Goal: Task Accomplishment & Management: Use online tool/utility

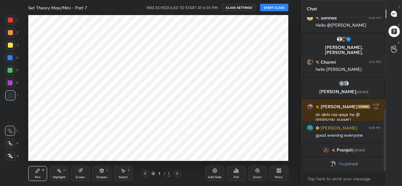
scroll to position [146, 297]
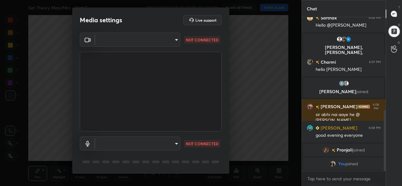
click at [126, 42] on body "1 2 3 4 5 6 7 C X Z C X Z E E Erase all H H Set Theory Maxi/Mini - Part 7 WAS S…" at bounding box center [201, 93] width 402 height 186
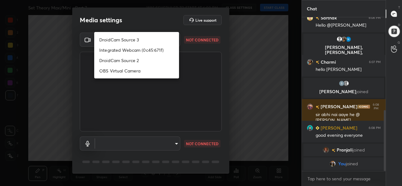
click at [114, 40] on li "DroidCam Source 3" at bounding box center [136, 40] width 85 height 10
type input "7f72b64ed050da9a546a853ecad748458f08989286de4b12bd85e15b92f95fbd"
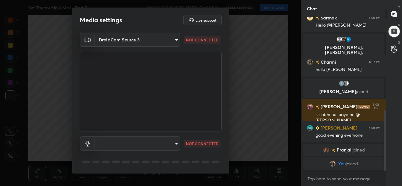
scroll to position [19, 0]
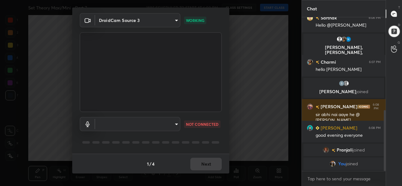
click at [150, 124] on body "1 2 3 4 5 6 7 C X Z C X Z E E Erase all H H Set Theory Maxi/Mini - Part 7 WAS S…" at bounding box center [201, 93] width 402 height 186
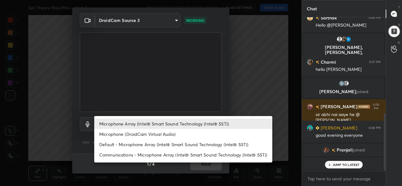
scroll to position [257, 0]
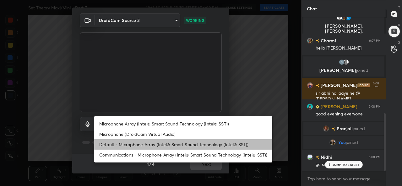
click at [128, 144] on li "Default - Microphone Array (Intel® Smart Sound Technology (Intel® SST))" at bounding box center [183, 145] width 178 height 10
type input "default"
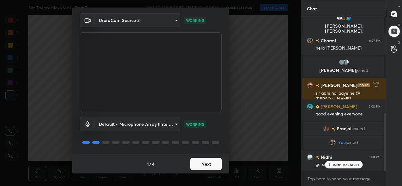
click at [206, 164] on button "Next" at bounding box center [205, 164] width 31 height 13
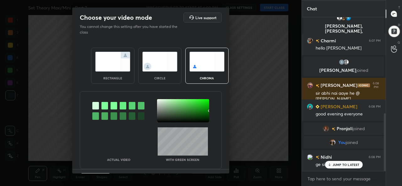
click at [115, 68] on img at bounding box center [112, 62] width 35 height 20
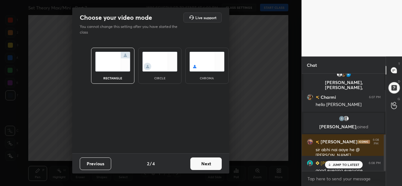
click at [217, 161] on button "Next" at bounding box center [205, 164] width 31 height 13
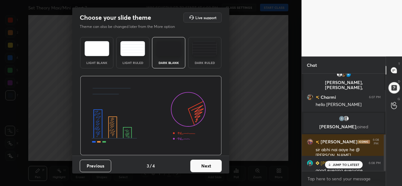
click at [211, 163] on button "Next" at bounding box center [205, 166] width 31 height 13
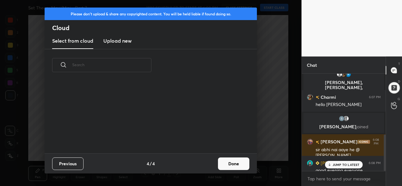
click at [241, 165] on button "Done" at bounding box center [233, 164] width 31 height 13
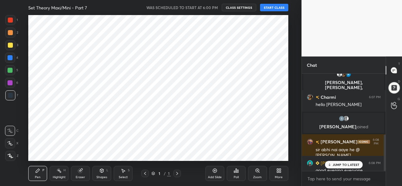
scroll to position [42, 202]
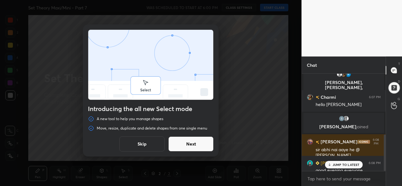
click at [130, 145] on button "Skip" at bounding box center [141, 144] width 45 height 15
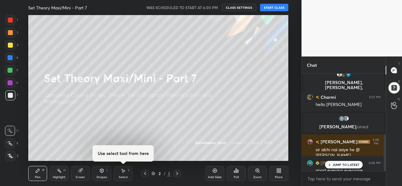
click at [269, 7] on button "START CLASS" at bounding box center [274, 8] width 28 height 8
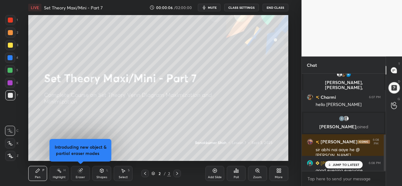
scroll to position [335, 0]
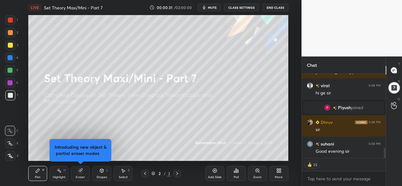
click at [10, 46] on div at bounding box center [10, 45] width 5 height 5
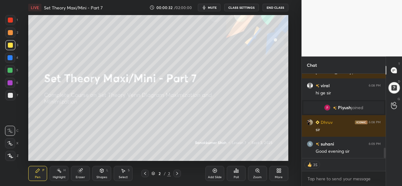
click at [8, 29] on div at bounding box center [10, 33] width 10 height 10
click at [9, 16] on div at bounding box center [10, 20] width 10 height 10
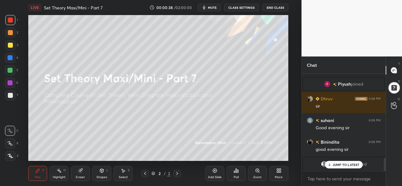
click at [341, 164] on p "JUMP TO LATEST" at bounding box center [346, 165] width 27 height 4
click at [11, 57] on div at bounding box center [10, 57] width 5 height 5
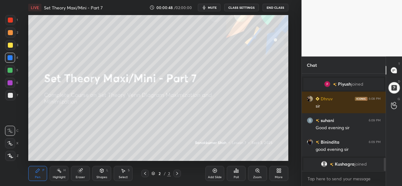
click at [8, 44] on div at bounding box center [10, 45] width 5 height 5
click at [11, 146] on div at bounding box center [10, 144] width 10 height 10
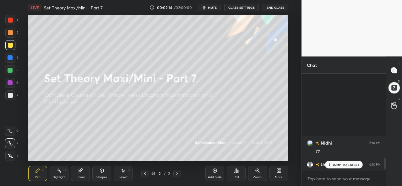
scroll to position [785, 0]
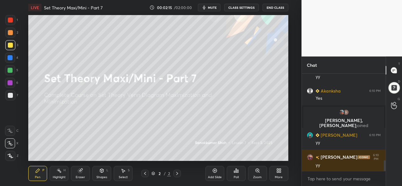
click at [275, 174] on div "More" at bounding box center [279, 173] width 19 height 15
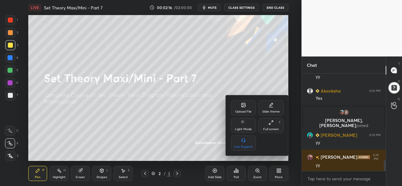
click at [240, 105] on div "Upload File" at bounding box center [243, 108] width 25 height 15
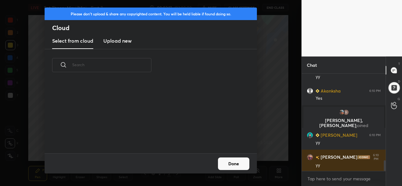
scroll to position [72, 202]
click at [112, 37] on new "Upload new" at bounding box center [117, 41] width 28 height 16
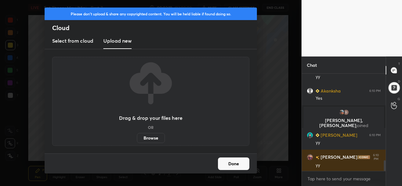
click at [158, 135] on label "Browse" at bounding box center [151, 138] width 28 height 10
click at [137, 135] on input "Browse" at bounding box center [137, 138] width 0 height 10
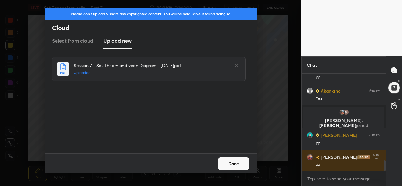
click at [230, 166] on button "Done" at bounding box center [233, 164] width 31 height 13
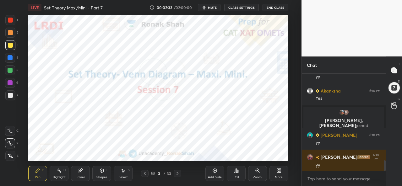
click at [9, 19] on div at bounding box center [10, 20] width 5 height 5
click at [11, 56] on div at bounding box center [10, 57] width 5 height 5
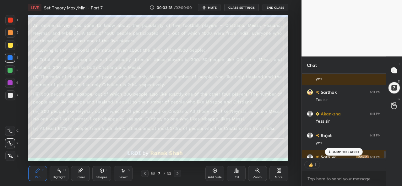
scroll to position [1095, 0]
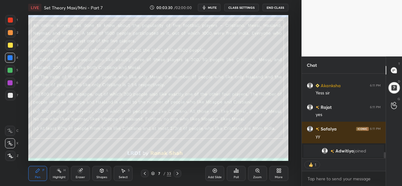
type textarea "x"
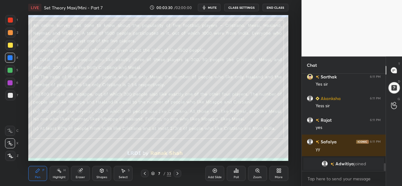
scroll to position [1082, 0]
click at [239, 176] on div "Poll" at bounding box center [236, 173] width 19 height 15
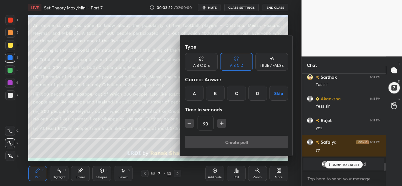
click at [208, 124] on input "90" at bounding box center [205, 123] width 15 height 15
click at [190, 121] on icon "button" at bounding box center [189, 123] width 6 height 6
click at [190, 123] on icon "button" at bounding box center [189, 123] width 6 height 6
click at [210, 124] on input "60" at bounding box center [205, 123] width 15 height 15
click at [190, 123] on icon "button" at bounding box center [189, 123] width 6 height 6
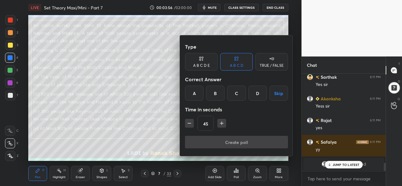
click at [189, 123] on icon "button" at bounding box center [189, 123] width 6 height 6
click at [209, 125] on input "30" at bounding box center [205, 123] width 15 height 15
type input "300"
click at [258, 93] on div "D" at bounding box center [258, 93] width 19 height 15
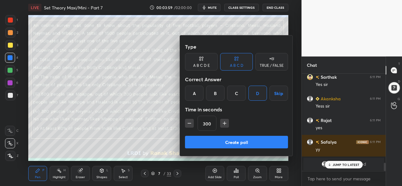
click at [242, 139] on button "Create poll" at bounding box center [236, 142] width 103 height 13
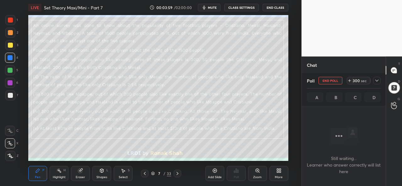
scroll to position [2, 2]
click at [379, 80] on icon at bounding box center [377, 80] width 5 height 5
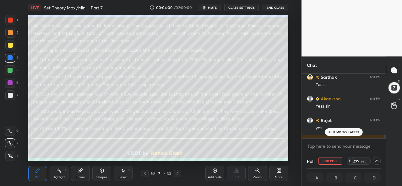
scroll to position [1115, 0]
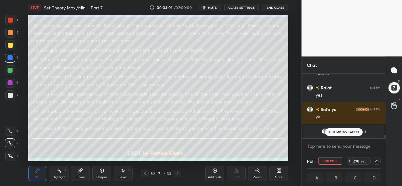
click at [340, 131] on p "JUMP TO LATEST" at bounding box center [346, 132] width 27 height 4
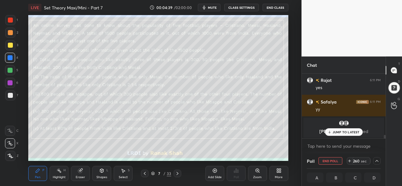
click at [343, 132] on p "JUMP TO LATEST" at bounding box center [346, 132] width 27 height 4
click at [120, 177] on div "Select" at bounding box center [123, 177] width 9 height 3
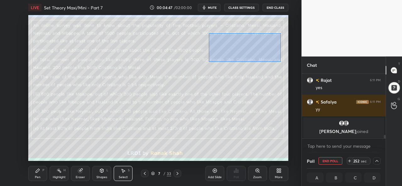
drag, startPoint x: 209, startPoint y: 33, endPoint x: 281, endPoint y: 62, distance: 77.9
click at [281, 62] on div "0 ° Undo Copy Duplicate Duplicate to new slide Delete" at bounding box center [158, 88] width 260 height 146
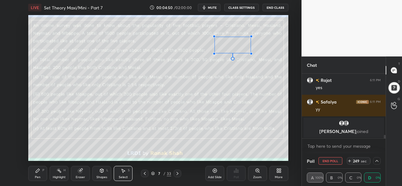
drag, startPoint x: 264, startPoint y: 60, endPoint x: 251, endPoint y: 53, distance: 14.6
click at [251, 53] on div at bounding box center [251, 53] width 3 height 3
drag, startPoint x: 233, startPoint y: 47, endPoint x: 247, endPoint y: 48, distance: 14.8
click at [247, 48] on div "0 ° Undo Copy Duplicate Duplicate to new slide Delete" at bounding box center [158, 88] width 260 height 146
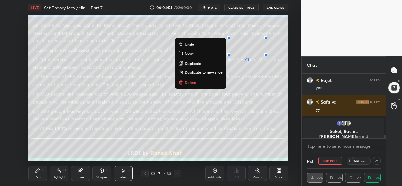
click at [41, 175] on div "Pen P" at bounding box center [37, 173] width 19 height 15
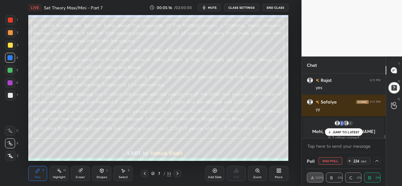
scroll to position [1127, 0]
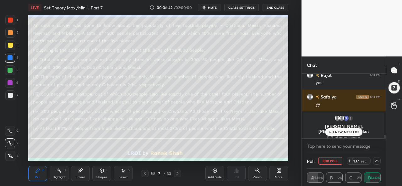
click at [349, 135] on div "1 NEW MESSAGE" at bounding box center [343, 133] width 37 height 8
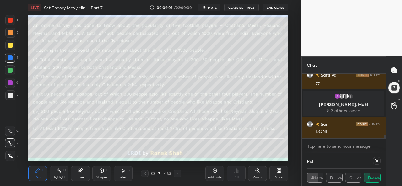
scroll to position [1046, 0]
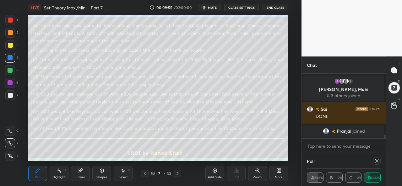
click at [380, 162] on div at bounding box center [377, 161] width 8 height 8
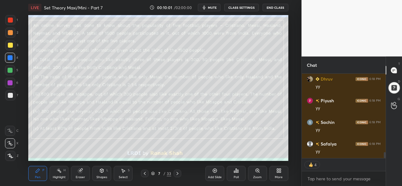
scroll to position [1156, 0]
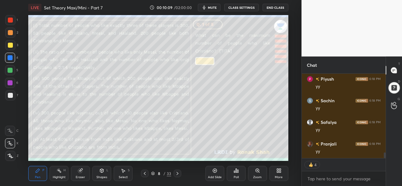
type textarea "x"
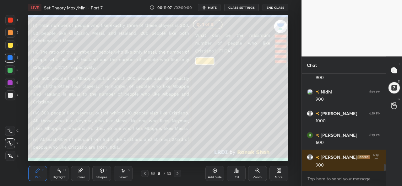
scroll to position [1274, 0]
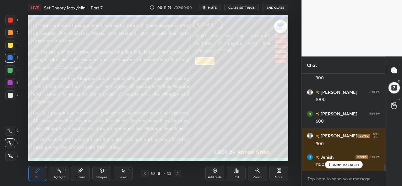
click at [128, 175] on div "Select S" at bounding box center [123, 173] width 19 height 15
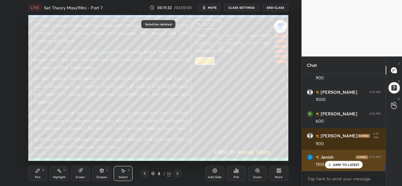
click at [345, 163] on p "JUMP TO LATEST" at bounding box center [346, 165] width 27 height 4
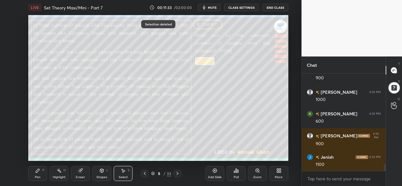
click at [37, 174] on div "Pen P" at bounding box center [37, 173] width 19 height 15
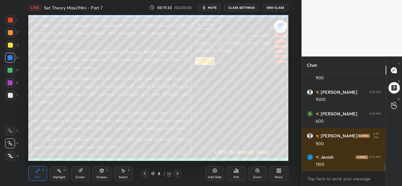
click at [9, 32] on div at bounding box center [10, 32] width 5 height 5
click at [10, 69] on div at bounding box center [10, 70] width 5 height 5
click at [11, 18] on div at bounding box center [10, 20] width 5 height 5
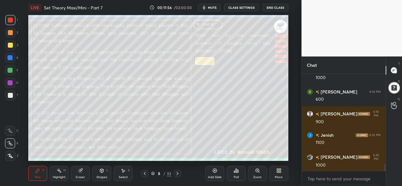
click at [236, 176] on div "Poll" at bounding box center [236, 177] width 5 height 3
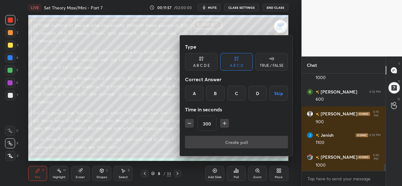
click at [219, 93] on div "B" at bounding box center [215, 93] width 19 height 15
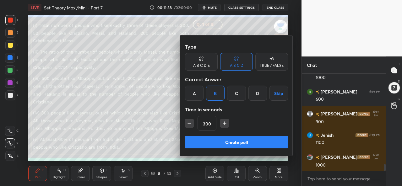
click at [189, 122] on icon "button" at bounding box center [189, 123] width 6 height 6
click at [191, 122] on icon "button" at bounding box center [189, 123] width 6 height 6
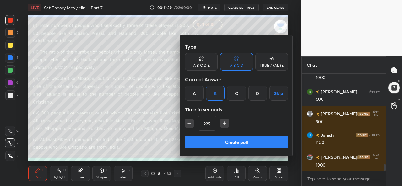
click at [186, 124] on icon "button" at bounding box center [189, 123] width 6 height 6
click at [190, 124] on icon "button" at bounding box center [189, 124] width 3 height 0
click at [189, 124] on icon "button" at bounding box center [189, 124] width 3 height 0
click at [190, 123] on icon "button" at bounding box center [189, 123] width 6 height 6
click at [188, 123] on icon "button" at bounding box center [189, 123] width 6 height 6
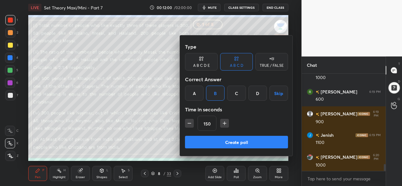
click at [189, 124] on icon "button" at bounding box center [189, 124] width 3 height 0
click at [189, 123] on icon "button" at bounding box center [189, 123] width 6 height 6
click at [188, 123] on icon "button" at bounding box center [189, 123] width 6 height 6
click at [187, 123] on icon "button" at bounding box center [189, 123] width 6 height 6
click at [188, 123] on icon "button" at bounding box center [189, 123] width 6 height 6
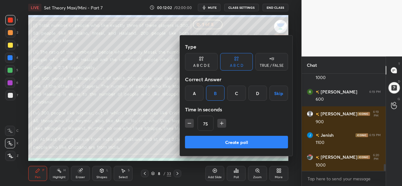
click at [189, 124] on icon "button" at bounding box center [189, 123] width 6 height 6
type input "60"
click at [237, 141] on button "Create poll" at bounding box center [236, 142] width 103 height 13
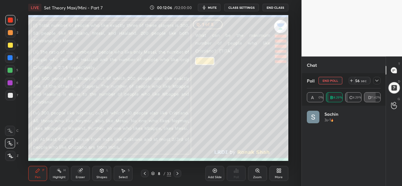
scroll to position [74, 72]
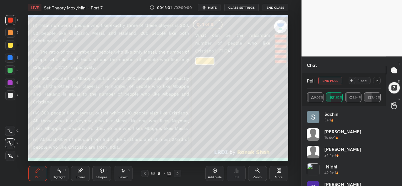
click at [353, 80] on icon at bounding box center [351, 80] width 5 height 5
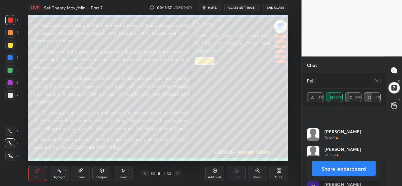
scroll to position [48, 0]
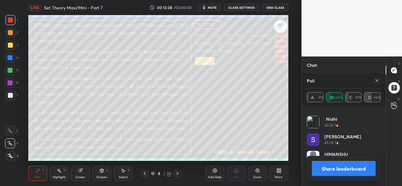
click at [377, 81] on icon at bounding box center [377, 80] width 3 height 3
type textarea "x"
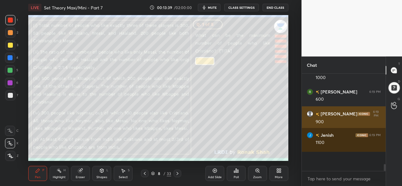
scroll to position [2, 2]
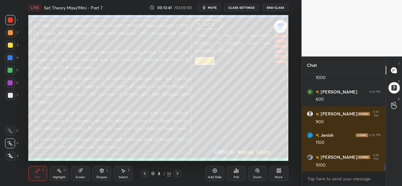
click at [8, 44] on div at bounding box center [10, 45] width 5 height 5
click at [124, 176] on div "Select" at bounding box center [123, 177] width 9 height 3
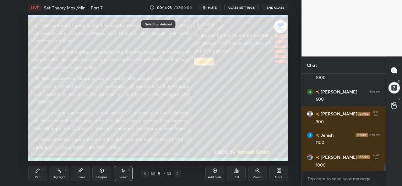
click at [37, 174] on div "Pen P" at bounding box center [37, 173] width 19 height 15
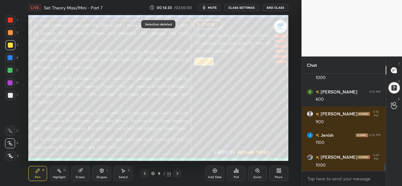
click at [9, 95] on div at bounding box center [10, 95] width 5 height 5
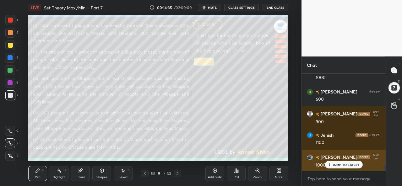
scroll to position [1317, 0]
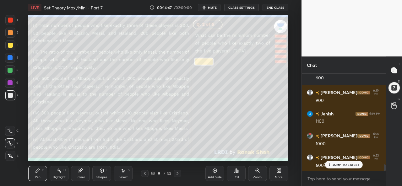
click at [237, 178] on div "Poll" at bounding box center [236, 177] width 5 height 3
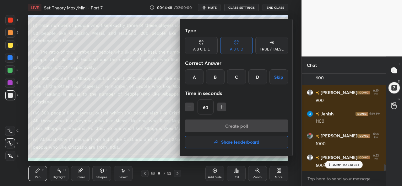
click at [233, 77] on div "C" at bounding box center [236, 76] width 19 height 15
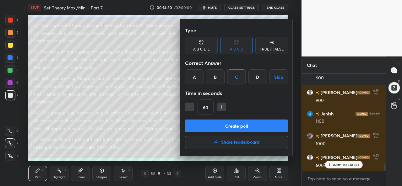
click at [221, 105] on icon "button" at bounding box center [222, 107] width 6 height 6
click at [222, 106] on icon "button" at bounding box center [222, 107] width 0 height 3
type input "90"
click at [242, 126] on button "Create poll" at bounding box center [236, 126] width 103 height 13
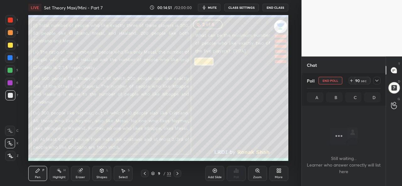
scroll to position [2, 2]
click at [377, 81] on icon at bounding box center [377, 80] width 5 height 5
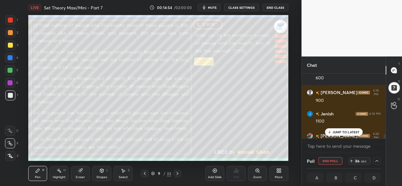
scroll to position [1350, 0]
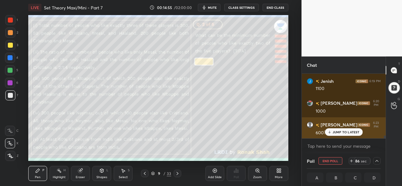
click at [340, 132] on p "JUMP TO LATEST" at bounding box center [346, 132] width 27 height 4
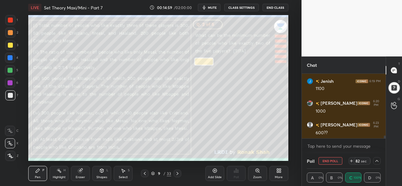
click at [377, 161] on icon at bounding box center [377, 161] width 5 height 5
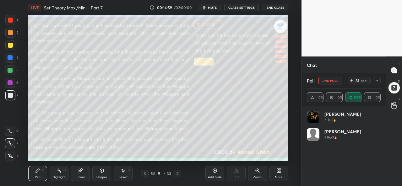
scroll to position [74, 72]
click at [377, 80] on icon at bounding box center [377, 80] width 5 height 5
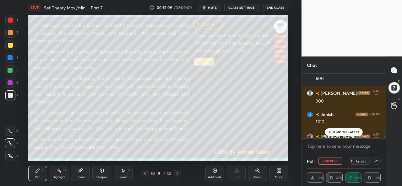
scroll to position [1350, 0]
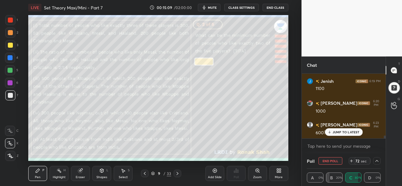
click at [338, 130] on p "JUMP TO LATEST" at bounding box center [346, 132] width 27 height 4
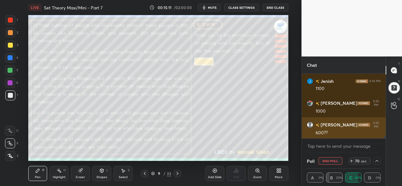
scroll to position [1365, 0]
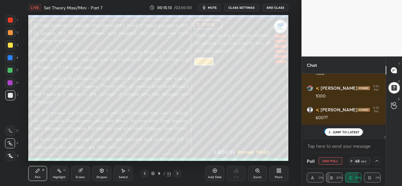
click at [345, 133] on p "JUMP TO LATEST" at bounding box center [346, 132] width 27 height 4
click at [380, 162] on div at bounding box center [377, 161] width 8 height 8
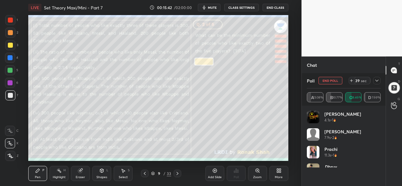
scroll to position [74, 72]
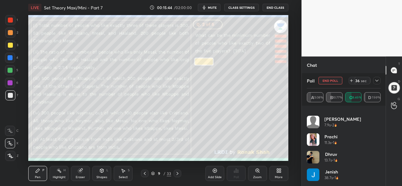
click at [376, 81] on icon at bounding box center [377, 80] width 5 height 5
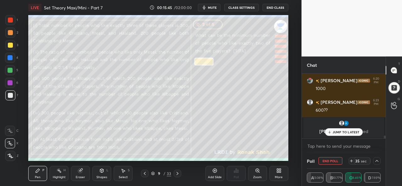
click at [349, 132] on p "JUMP TO LATEST" at bounding box center [346, 132] width 27 height 4
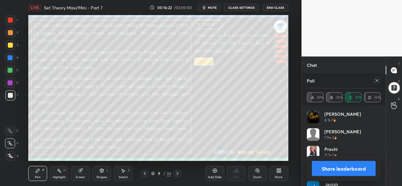
scroll to position [1946, 0]
click at [377, 82] on icon at bounding box center [377, 80] width 5 height 5
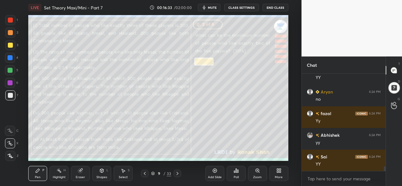
click at [121, 176] on div "Select" at bounding box center [123, 177] width 9 height 3
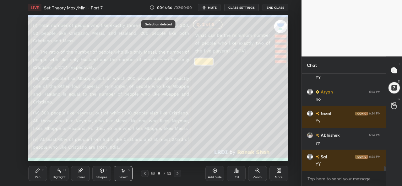
click at [36, 175] on div "Pen P" at bounding box center [37, 173] width 19 height 15
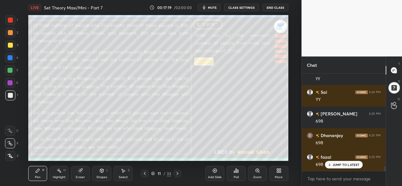
scroll to position [2001, 0]
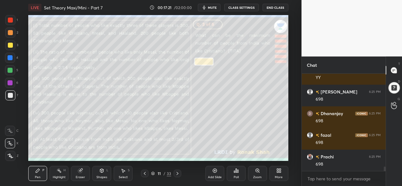
click at [9, 44] on div at bounding box center [10, 45] width 5 height 5
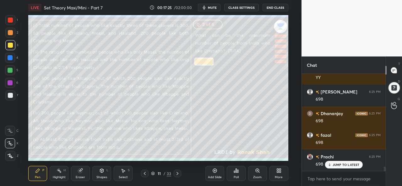
scroll to position [2022, 0]
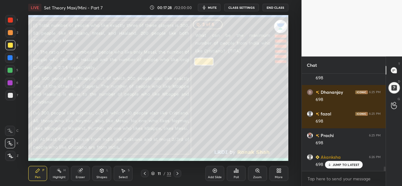
click at [123, 176] on div "Select" at bounding box center [123, 177] width 9 height 3
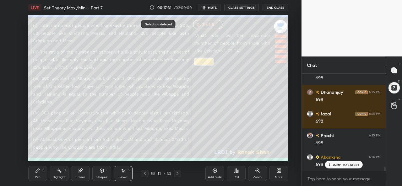
click at [34, 179] on div "Pen P" at bounding box center [37, 173] width 19 height 15
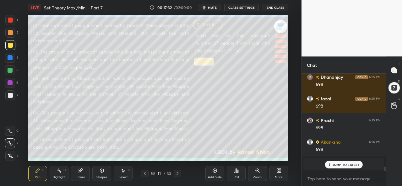
scroll to position [2059, 0]
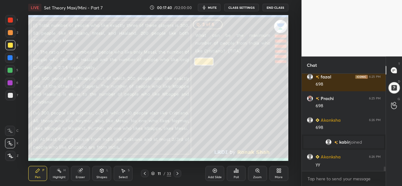
click at [214, 175] on div "Add Slide" at bounding box center [215, 173] width 19 height 15
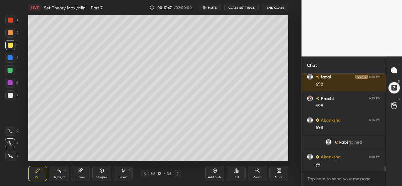
scroll to position [2080, 0]
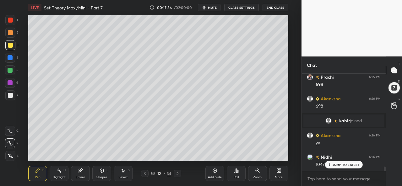
click at [9, 70] on div at bounding box center [10, 70] width 5 height 5
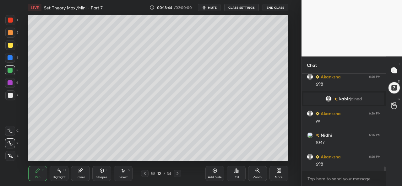
click at [9, 29] on div at bounding box center [10, 33] width 10 height 10
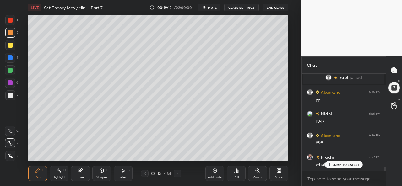
scroll to position [2130, 0]
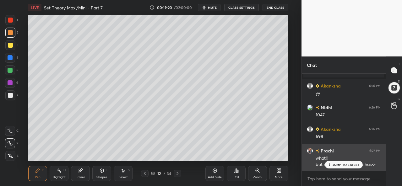
click at [337, 166] on p "JUMP TO LATEST" at bounding box center [346, 165] width 27 height 4
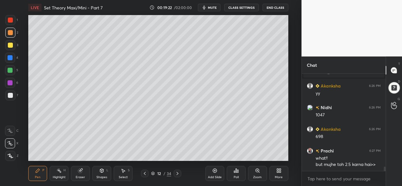
click at [124, 173] on icon at bounding box center [123, 170] width 5 height 5
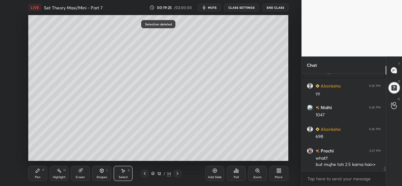
click at [39, 174] on div "Pen P" at bounding box center [37, 173] width 19 height 15
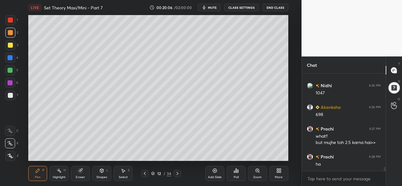
scroll to position [2158, 0]
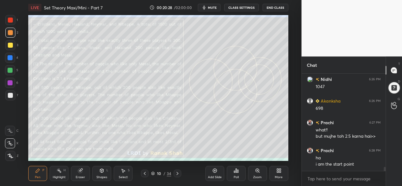
click at [11, 19] on div at bounding box center [10, 20] width 5 height 5
click at [10, 44] on div at bounding box center [10, 45] width 5 height 5
click at [10, 55] on div at bounding box center [10, 58] width 10 height 10
click at [11, 97] on div at bounding box center [10, 95] width 5 height 5
click at [11, 17] on div at bounding box center [10, 20] width 10 height 10
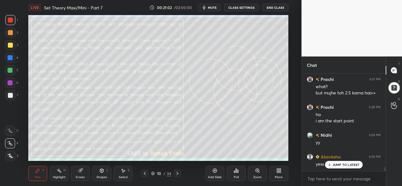
scroll to position [2223, 0]
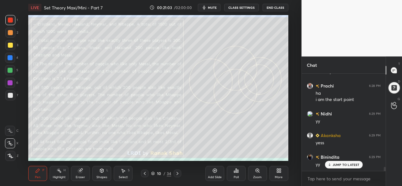
click at [145, 174] on icon at bounding box center [145, 173] width 2 height 3
click at [215, 173] on icon at bounding box center [215, 171] width 4 height 4
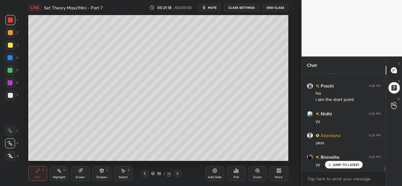
click at [11, 45] on div at bounding box center [10, 45] width 5 height 5
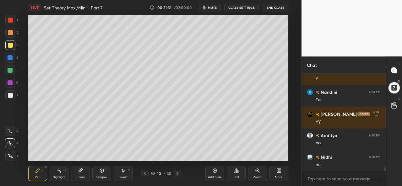
scroll to position [2419, 0]
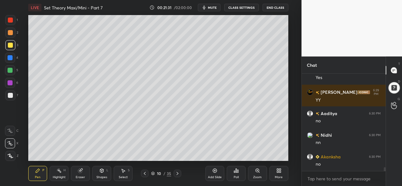
click at [124, 177] on div "Select" at bounding box center [123, 177] width 9 height 3
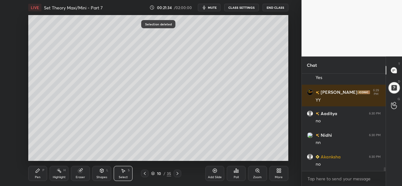
click at [42, 171] on div "Pen P" at bounding box center [37, 173] width 19 height 15
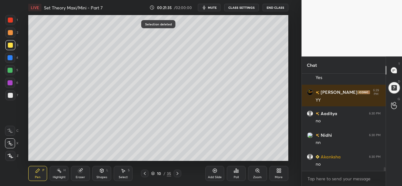
scroll to position [2440, 0]
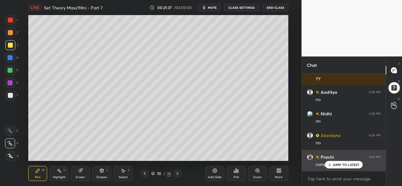
click at [340, 164] on p "JUMP TO LATEST" at bounding box center [346, 165] width 27 height 4
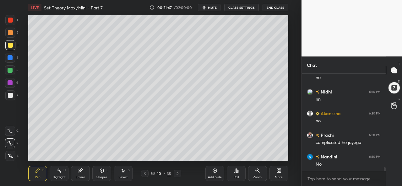
click at [105, 174] on div "Shapes L" at bounding box center [101, 173] width 19 height 15
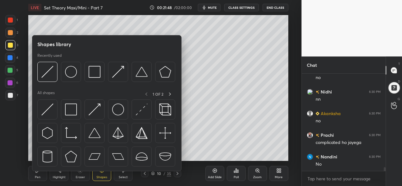
scroll to position [2483, 0]
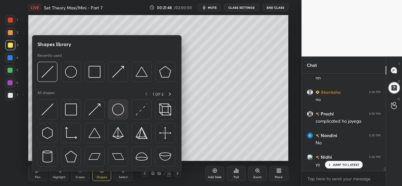
click at [118, 113] on img at bounding box center [118, 110] width 12 height 12
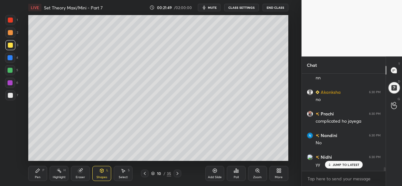
scroll to position [2505, 0]
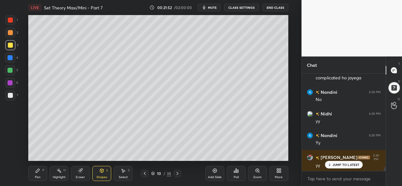
click at [11, 80] on div at bounding box center [10, 83] width 10 height 10
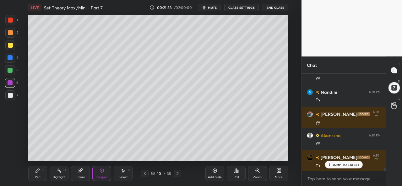
scroll to position [2592, 0]
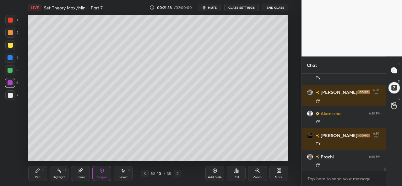
click at [9, 97] on div at bounding box center [10, 95] width 5 height 5
click at [38, 177] on div "Pen" at bounding box center [38, 177] width 6 height 3
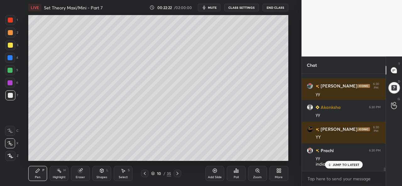
scroll to position [2620, 0]
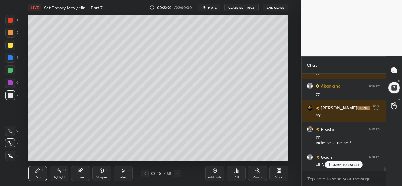
click at [336, 164] on p "JUMP TO LATEST" at bounding box center [346, 165] width 27 height 4
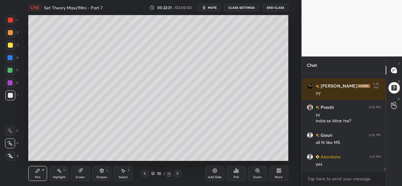
click at [10, 81] on div at bounding box center [10, 82] width 5 height 5
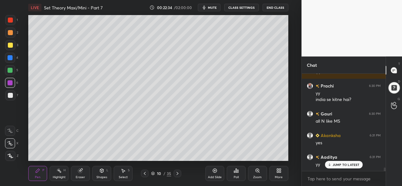
click at [10, 31] on div at bounding box center [10, 32] width 5 height 5
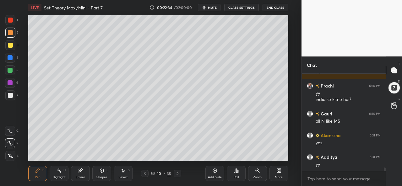
scroll to position [2685, 0]
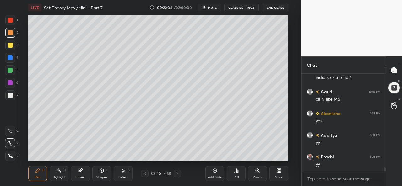
click at [102, 173] on icon at bounding box center [101, 171] width 3 height 4
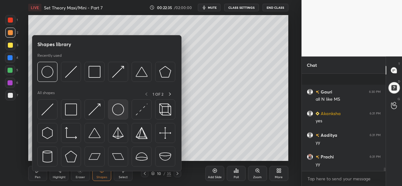
scroll to position [2729, 0]
click at [118, 110] on img at bounding box center [118, 110] width 12 height 12
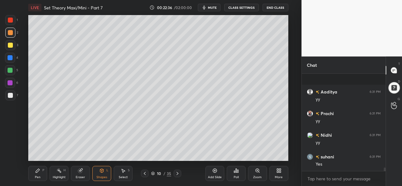
scroll to position [2772, 0]
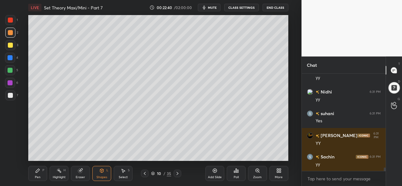
click at [41, 173] on div "Pen P" at bounding box center [37, 173] width 19 height 15
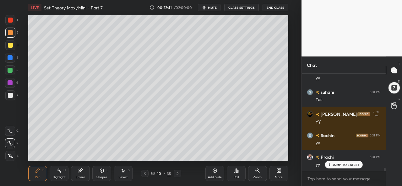
click at [128, 176] on div "Select S" at bounding box center [123, 173] width 19 height 15
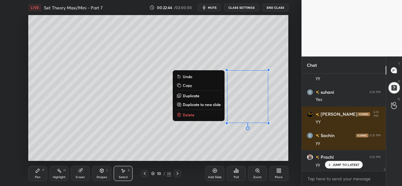
click at [177, 142] on div "0 ° Undo Copy Duplicate Duplicate to new slide Delete" at bounding box center [158, 88] width 260 height 146
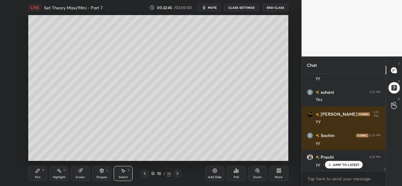
click at [40, 171] on icon at bounding box center [37, 170] width 5 height 5
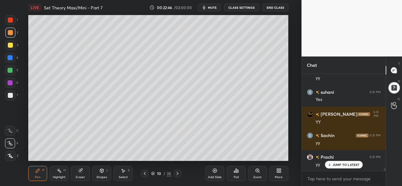
click at [8, 16] on div at bounding box center [10, 20] width 10 height 10
click at [10, 54] on div at bounding box center [10, 58] width 10 height 10
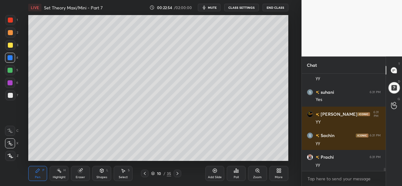
scroll to position [2815, 0]
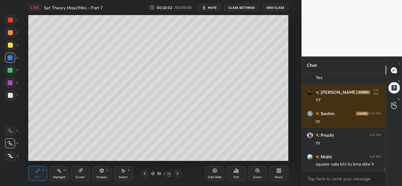
click at [103, 175] on div "Shapes L" at bounding box center [101, 173] width 19 height 15
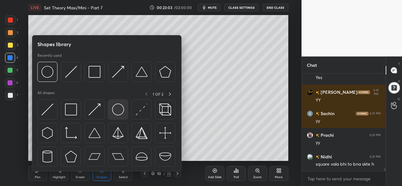
click at [117, 111] on img at bounding box center [118, 110] width 12 height 12
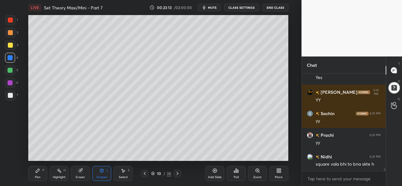
click at [125, 174] on div "Select S" at bounding box center [123, 173] width 19 height 15
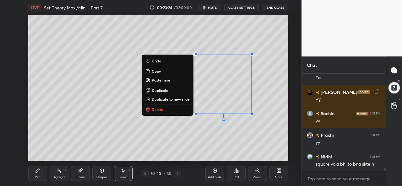
click at [38, 175] on div "Pen P" at bounding box center [37, 173] width 19 height 15
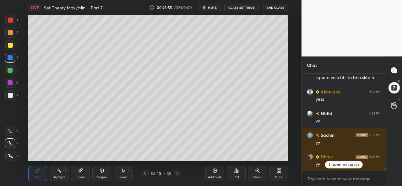
scroll to position [2923, 0]
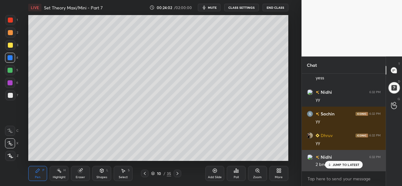
click at [337, 166] on p "JUMP TO LATEST" at bounding box center [346, 165] width 27 height 4
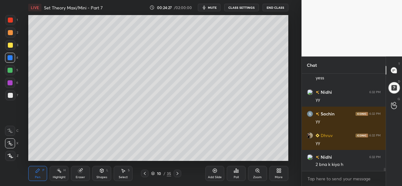
scroll to position [2945, 0]
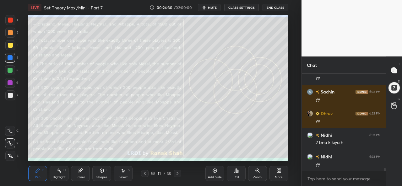
click at [127, 173] on div "Select S" at bounding box center [123, 173] width 19 height 15
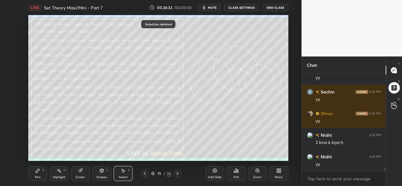
click at [37, 176] on div "Pen" at bounding box center [38, 177] width 6 height 3
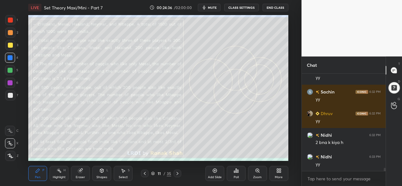
scroll to position [2967, 0]
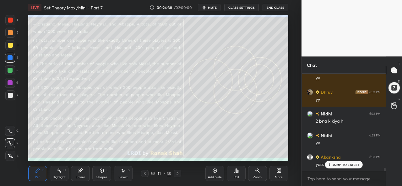
click at [340, 163] on div "JUMP TO LATEST" at bounding box center [344, 165] width 38 height 8
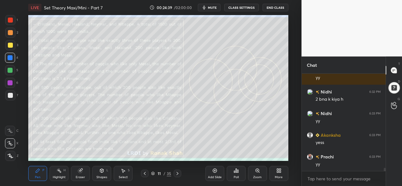
click at [9, 18] on div at bounding box center [10, 20] width 5 height 5
click at [9, 42] on div at bounding box center [10, 45] width 10 height 10
click at [8, 58] on div at bounding box center [10, 57] width 5 height 5
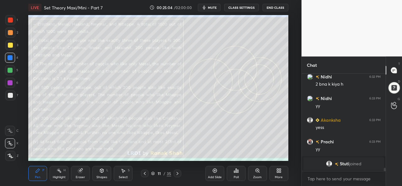
click at [9, 45] on div at bounding box center [10, 45] width 5 height 5
click at [60, 173] on rect at bounding box center [59, 171] width 3 height 3
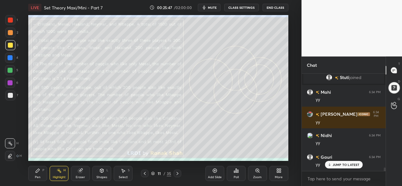
scroll to position [2652, 0]
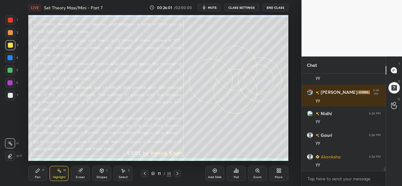
click at [11, 82] on div at bounding box center [10, 82] width 5 height 5
click at [37, 174] on div "Pen P" at bounding box center [37, 173] width 19 height 15
click at [124, 176] on div "Select" at bounding box center [123, 177] width 9 height 3
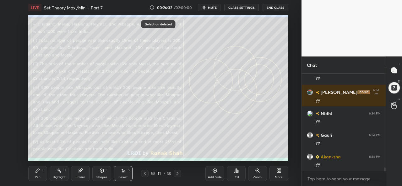
click at [35, 178] on div "Pen" at bounding box center [38, 177] width 6 height 3
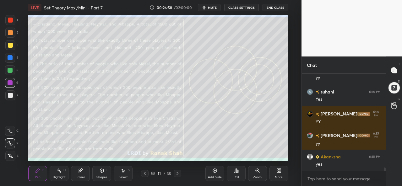
scroll to position [2760, 0]
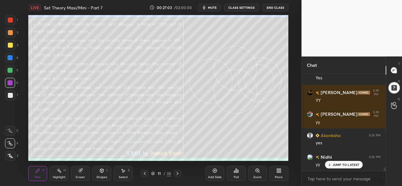
click at [123, 175] on div "Select S" at bounding box center [123, 173] width 19 height 15
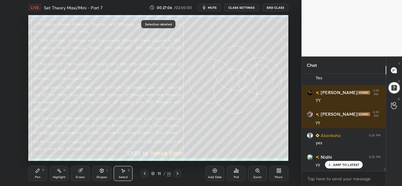
click at [48, 175] on div "Pen P Highlight H Eraser Shapes L Select S" at bounding box center [72, 173] width 89 height 15
click at [36, 172] on icon at bounding box center [38, 171] width 4 height 4
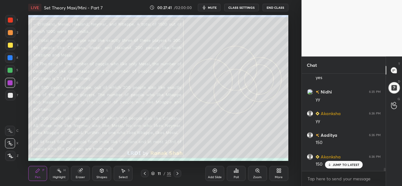
scroll to position [2847, 0]
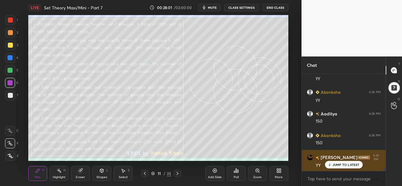
click at [335, 164] on p "JUMP TO LATEST" at bounding box center [346, 165] width 27 height 4
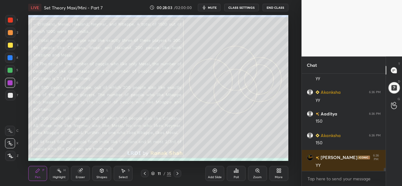
click at [126, 176] on div "Select" at bounding box center [123, 177] width 9 height 3
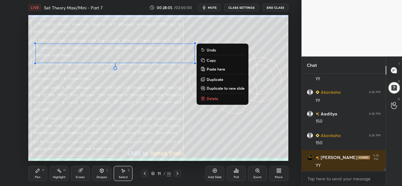
click at [152, 118] on div "0 ° Undo Copy Paste here Duplicate Duplicate to new slide Delete" at bounding box center [158, 88] width 260 height 146
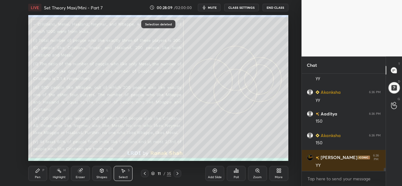
click at [40, 176] on div "Pen" at bounding box center [38, 177] width 6 height 3
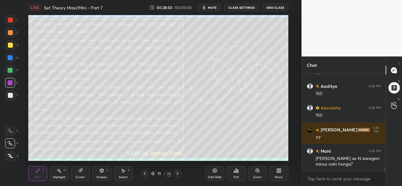
click at [12, 44] on div at bounding box center [10, 45] width 5 height 5
click at [61, 172] on icon at bounding box center [59, 170] width 5 height 5
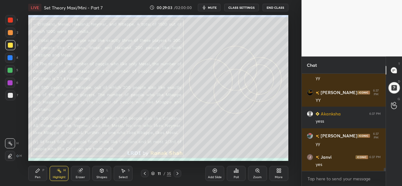
scroll to position [3091, 0]
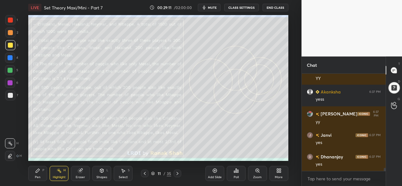
click at [35, 176] on div "Pen" at bounding box center [38, 177] width 6 height 3
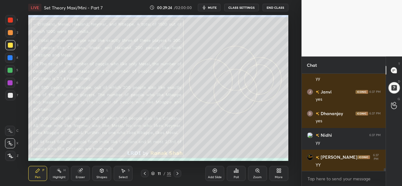
scroll to position [3156, 0]
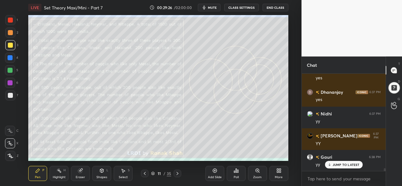
click at [10, 19] on div at bounding box center [10, 20] width 5 height 5
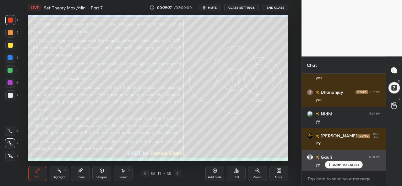
click at [339, 164] on p "JUMP TO LATEST" at bounding box center [346, 165] width 27 height 4
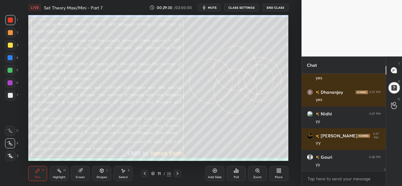
scroll to position [3178, 0]
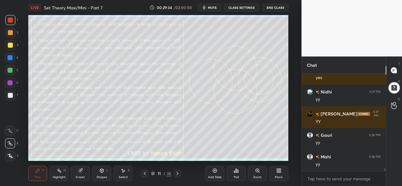
click at [129, 172] on div "S" at bounding box center [129, 170] width 2 height 3
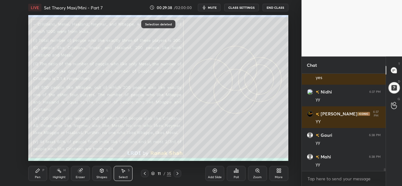
click at [32, 180] on div "Pen P" at bounding box center [37, 173] width 19 height 15
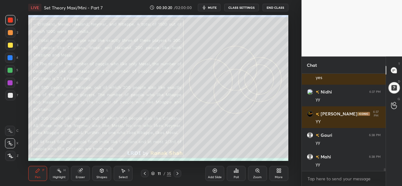
click at [9, 56] on div at bounding box center [10, 57] width 5 height 5
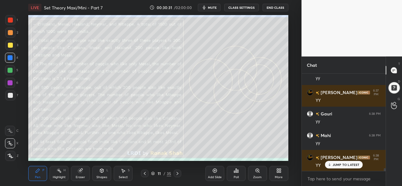
click at [10, 94] on div at bounding box center [10, 95] width 5 height 5
click at [125, 174] on div "Select S" at bounding box center [123, 173] width 19 height 15
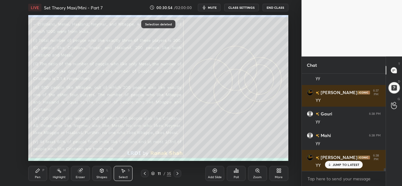
click at [36, 174] on div "Pen P" at bounding box center [37, 173] width 19 height 15
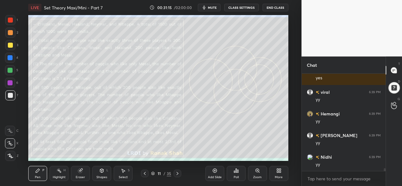
scroll to position [3438, 0]
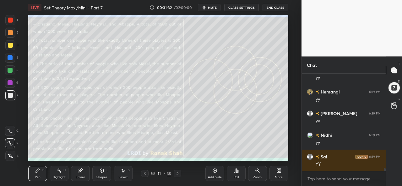
click at [60, 176] on div "Highlight" at bounding box center [59, 177] width 13 height 3
click at [9, 58] on div at bounding box center [10, 57] width 5 height 5
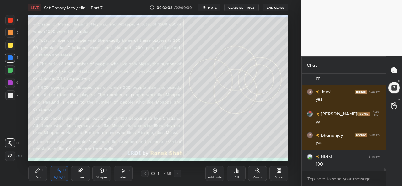
scroll to position [3720, 0]
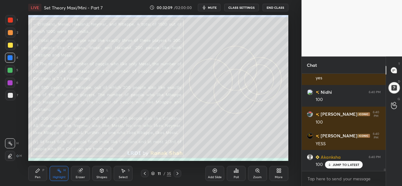
click at [122, 175] on div "Select S" at bounding box center [123, 173] width 19 height 15
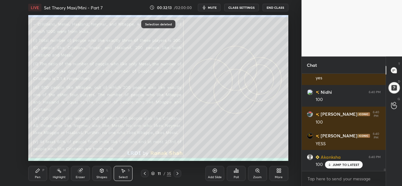
click at [39, 173] on icon at bounding box center [37, 170] width 5 height 5
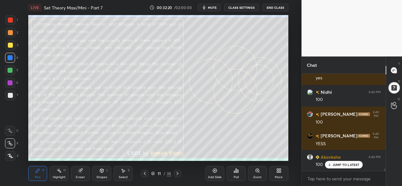
click at [123, 176] on div "Select" at bounding box center [123, 177] width 9 height 3
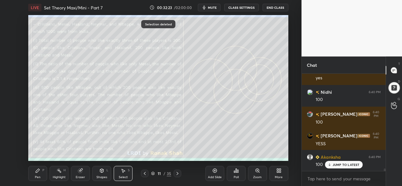
click at [31, 178] on div "Pen P" at bounding box center [37, 173] width 19 height 15
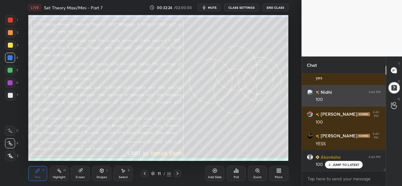
click at [8, 21] on div at bounding box center [10, 20] width 10 height 10
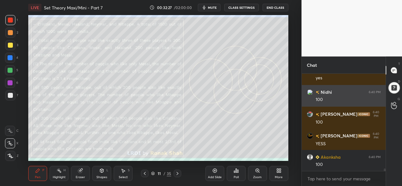
scroll to position [3742, 0]
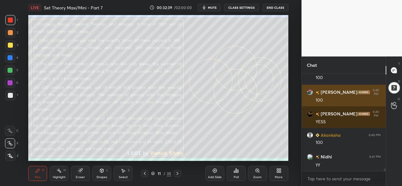
click at [10, 95] on div at bounding box center [10, 95] width 5 height 5
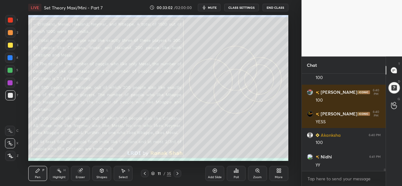
click at [122, 175] on div "Select S" at bounding box center [123, 173] width 19 height 15
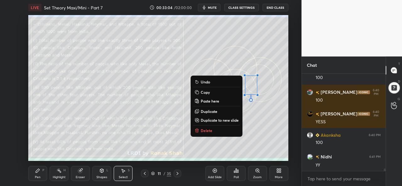
scroll to position [3763, 0]
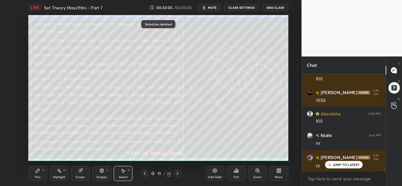
click at [38, 172] on icon at bounding box center [37, 170] width 5 height 5
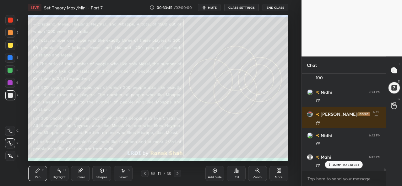
scroll to position [3829, 0]
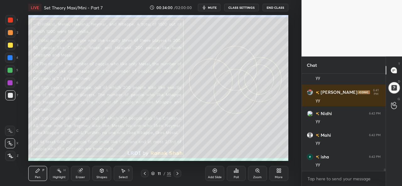
click at [10, 56] on div at bounding box center [10, 57] width 5 height 5
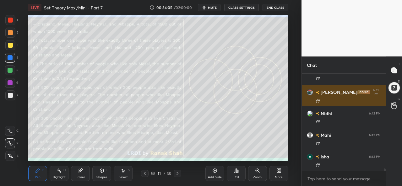
scroll to position [3850, 0]
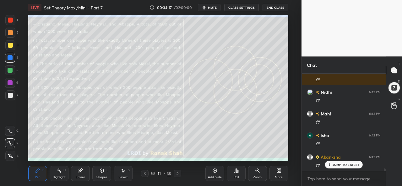
click at [119, 174] on div "Select S" at bounding box center [123, 173] width 19 height 15
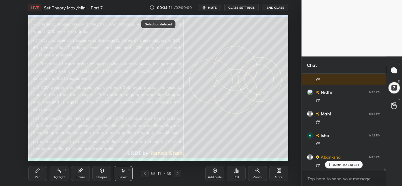
click at [33, 178] on div "Pen P" at bounding box center [37, 173] width 19 height 15
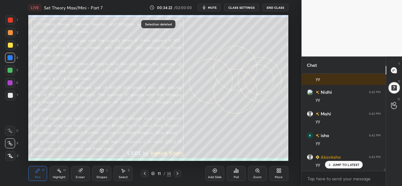
click at [8, 19] on div at bounding box center [10, 20] width 5 height 5
click at [130, 174] on div "Select S" at bounding box center [123, 173] width 19 height 15
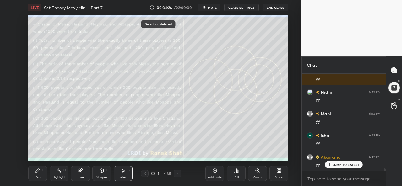
click at [33, 180] on div "Pen P" at bounding box center [37, 173] width 19 height 15
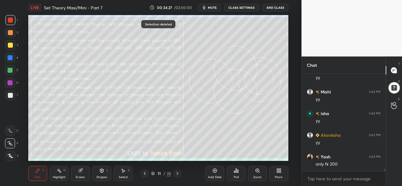
scroll to position [3894, 0]
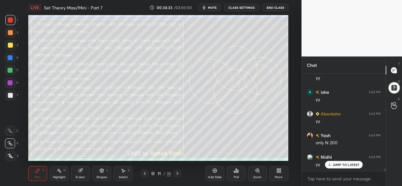
click at [9, 57] on div at bounding box center [10, 57] width 5 height 5
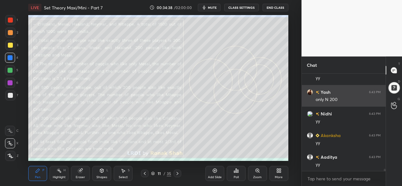
scroll to position [3959, 0]
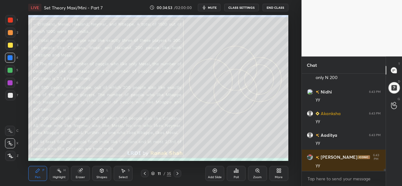
click at [14, 19] on div at bounding box center [10, 20] width 10 height 10
click at [58, 176] on div "Highlight" at bounding box center [59, 177] width 13 height 3
click at [9, 44] on div at bounding box center [10, 45] width 5 height 5
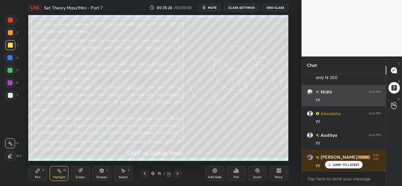
scroll to position [3980, 0]
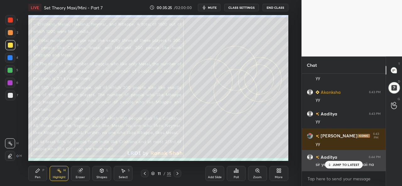
click at [337, 165] on p "JUMP TO LATEST" at bounding box center [346, 165] width 27 height 4
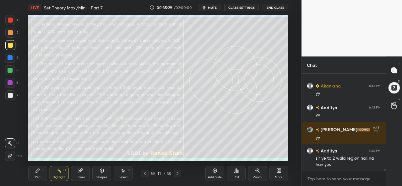
scroll to position [4009, 0]
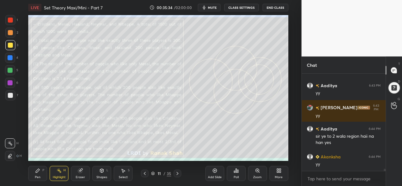
click at [8, 152] on div at bounding box center [10, 156] width 10 height 10
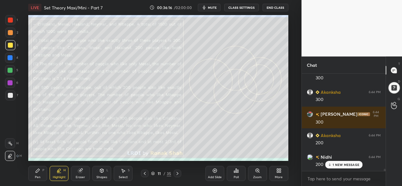
scroll to position [4312, 0]
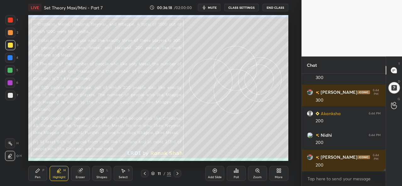
click at [39, 174] on icon at bounding box center [37, 170] width 5 height 5
click at [124, 174] on div "Select S" at bounding box center [123, 173] width 19 height 15
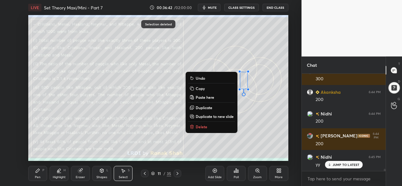
scroll to position [4356, 0]
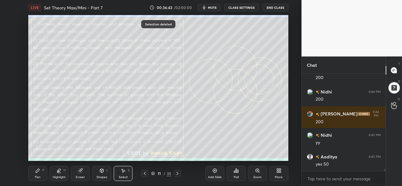
click at [37, 175] on div "Pen P" at bounding box center [37, 173] width 19 height 15
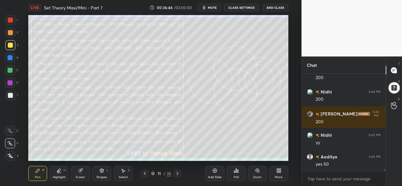
click at [9, 56] on div at bounding box center [10, 57] width 5 height 5
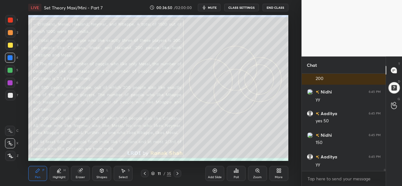
scroll to position [4420, 0]
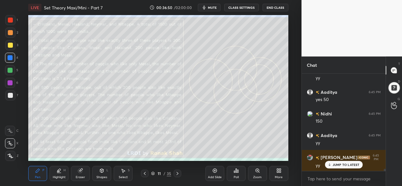
click at [124, 177] on div "Select" at bounding box center [123, 177] width 9 height 3
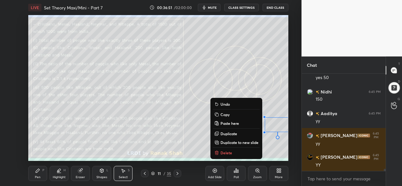
scroll to position [4464, 0]
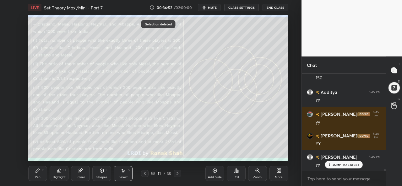
click at [33, 176] on div "Pen P" at bounding box center [37, 173] width 19 height 15
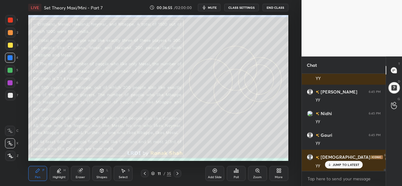
scroll to position [4551, 0]
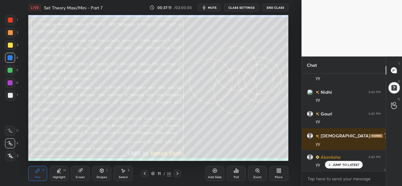
click at [12, 71] on div at bounding box center [10, 70] width 5 height 5
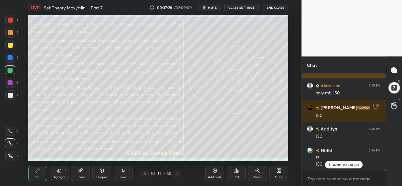
scroll to position [4774, 0]
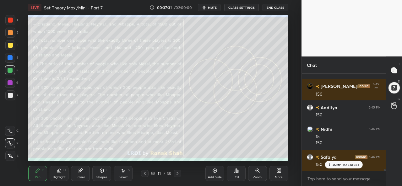
click at [338, 163] on div "JUMP TO LATEST" at bounding box center [344, 165] width 38 height 8
click at [8, 81] on div at bounding box center [10, 82] width 5 height 5
click at [11, 17] on div at bounding box center [10, 20] width 10 height 10
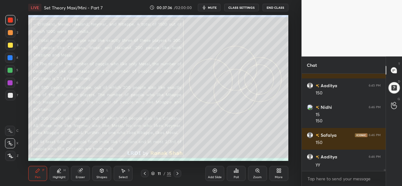
click at [10, 43] on div at bounding box center [10, 45] width 5 height 5
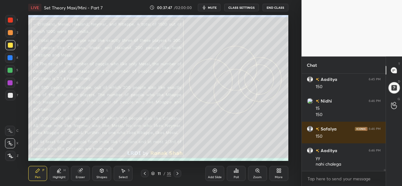
click at [10, 32] on div at bounding box center [10, 32] width 5 height 5
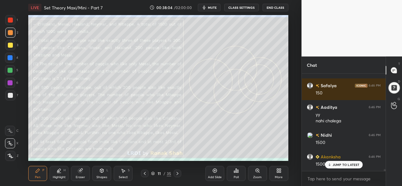
scroll to position [4867, 0]
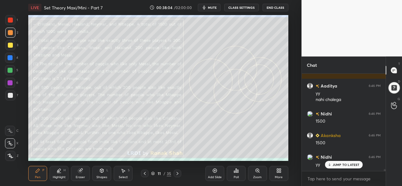
click at [58, 173] on icon at bounding box center [59, 173] width 4 height 0
click at [10, 141] on div at bounding box center [10, 144] width 10 height 10
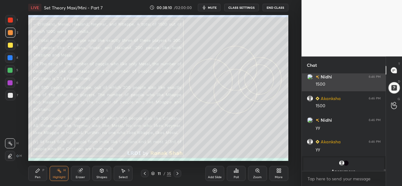
scroll to position [4911, 0]
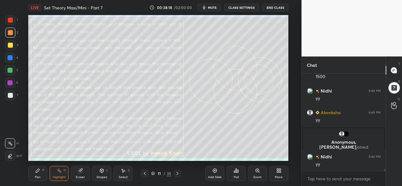
click at [38, 172] on icon at bounding box center [37, 170] width 5 height 5
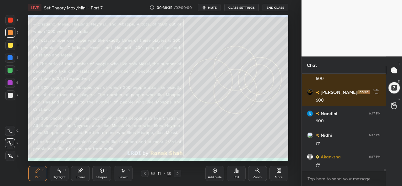
scroll to position [4500, 0]
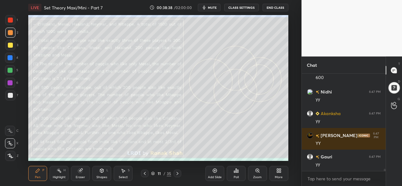
click at [9, 45] on div at bounding box center [10, 45] width 5 height 5
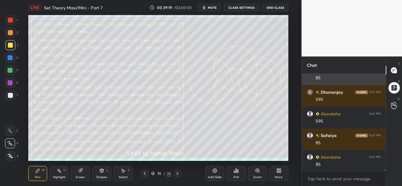
scroll to position [4630, 0]
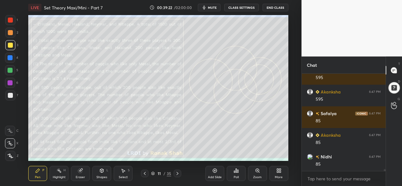
click at [126, 176] on div "Select" at bounding box center [123, 177] width 9 height 3
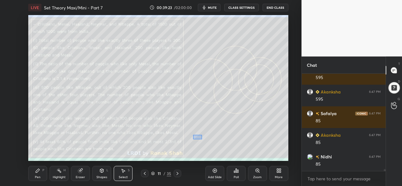
scroll to position [4651, 0]
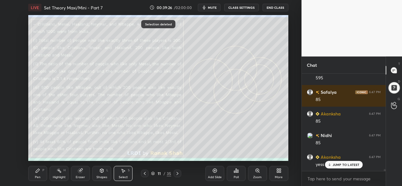
click at [34, 177] on div "Pen P" at bounding box center [37, 173] width 19 height 15
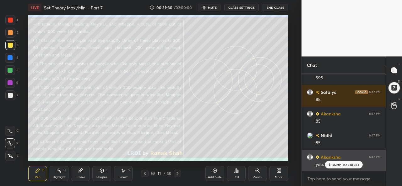
click at [348, 164] on p "JUMP TO LATEST" at bounding box center [346, 165] width 27 height 4
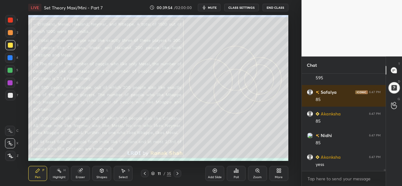
click at [10, 58] on div at bounding box center [10, 57] width 5 height 5
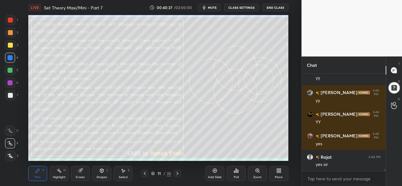
scroll to position [4977, 0]
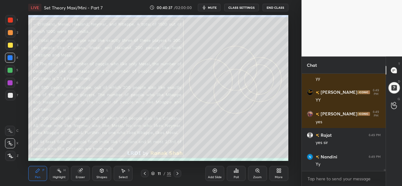
click at [128, 178] on div "Select S" at bounding box center [123, 173] width 19 height 15
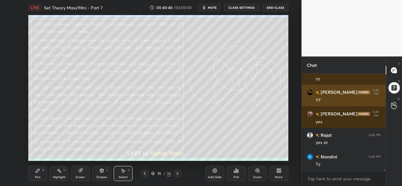
click at [37, 176] on div "Pen" at bounding box center [38, 177] width 6 height 3
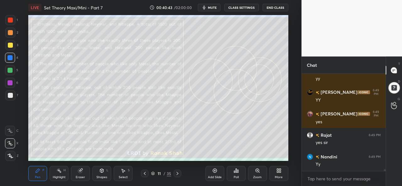
click at [125, 176] on div "Select" at bounding box center [123, 177] width 9 height 3
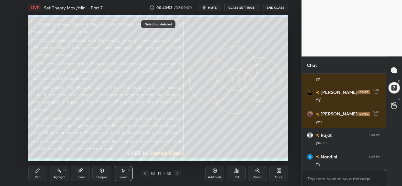
click at [39, 174] on div "Pen P" at bounding box center [37, 173] width 19 height 15
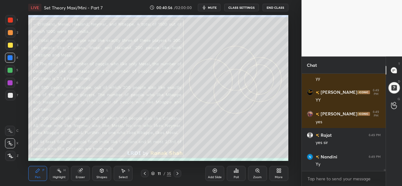
click at [214, 173] on icon at bounding box center [215, 171] width 4 height 4
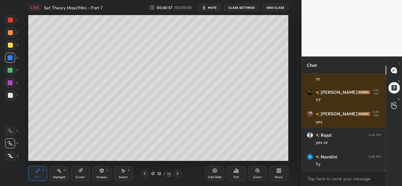
click at [8, 95] on div at bounding box center [10, 95] width 5 height 5
click at [11, 20] on div at bounding box center [10, 20] width 5 height 5
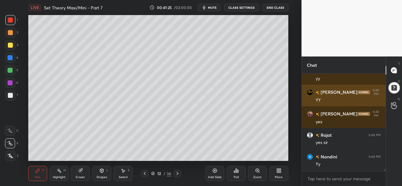
scroll to position [4998, 0]
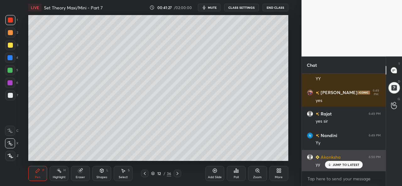
click at [336, 165] on p "JUMP TO LATEST" at bounding box center [346, 165] width 27 height 4
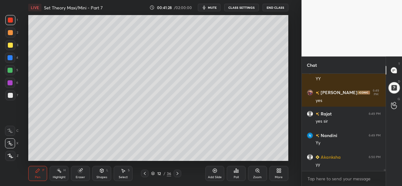
click at [11, 58] on div at bounding box center [10, 57] width 5 height 5
click at [8, 73] on div at bounding box center [10, 70] width 5 height 5
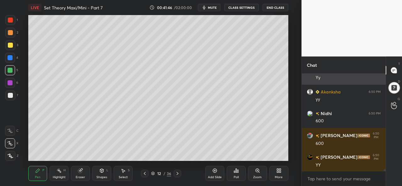
scroll to position [5085, 0]
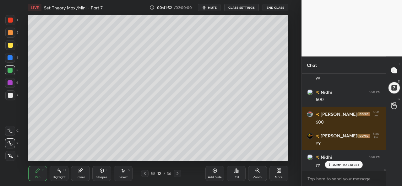
click at [127, 175] on div "Select S" at bounding box center [123, 173] width 19 height 15
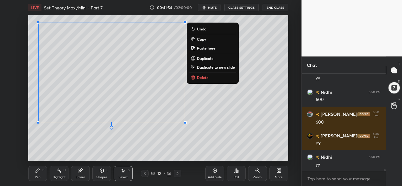
scroll to position [5107, 0]
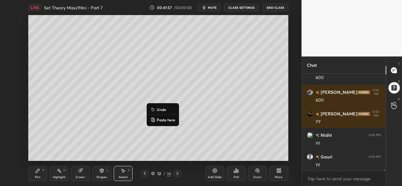
click at [99, 176] on div "Shapes" at bounding box center [102, 177] width 11 height 3
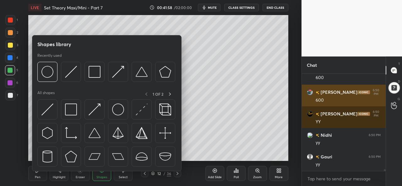
click at [48, 110] on img at bounding box center [47, 110] width 12 height 12
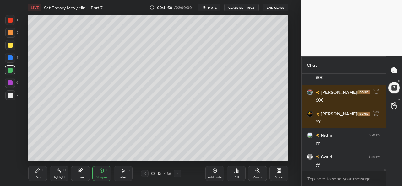
click at [9, 94] on div at bounding box center [10, 95] width 5 height 5
click at [37, 177] on div "Pen" at bounding box center [38, 177] width 6 height 3
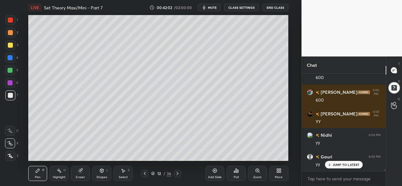
click at [9, 33] on div at bounding box center [10, 32] width 5 height 5
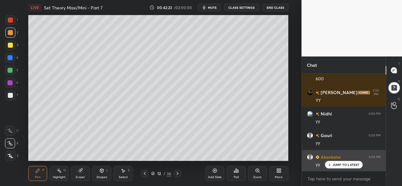
click at [335, 163] on p "JUMP TO LATEST" at bounding box center [346, 165] width 27 height 4
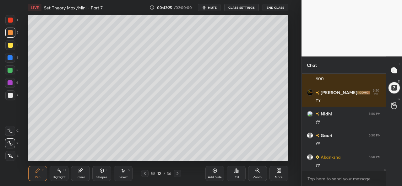
click at [104, 178] on div "Shapes" at bounding box center [102, 177] width 11 height 3
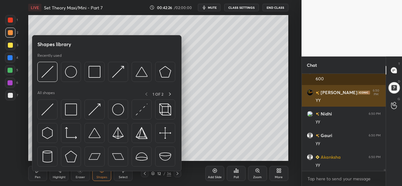
click at [119, 111] on img at bounding box center [118, 110] width 12 height 12
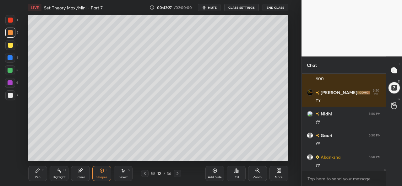
click at [8, 45] on div at bounding box center [10, 45] width 5 height 5
click at [35, 176] on div "Pen" at bounding box center [38, 177] width 6 height 3
click at [9, 57] on div at bounding box center [10, 57] width 5 height 5
click at [10, 70] on div at bounding box center [10, 70] width 5 height 5
click at [10, 32] on div at bounding box center [10, 32] width 5 height 5
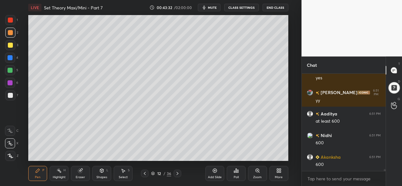
scroll to position [5324, 0]
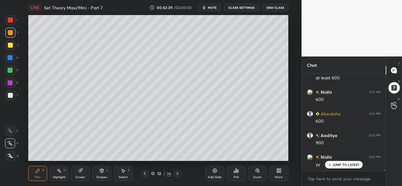
click at [126, 177] on div "Select" at bounding box center [123, 177] width 9 height 3
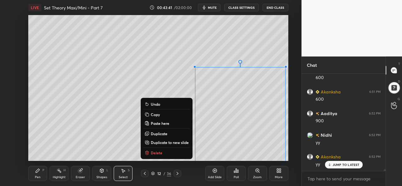
scroll to position [5389, 0]
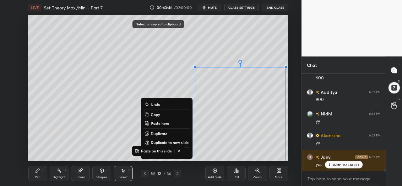
click at [215, 174] on div "Add Slide" at bounding box center [215, 173] width 19 height 15
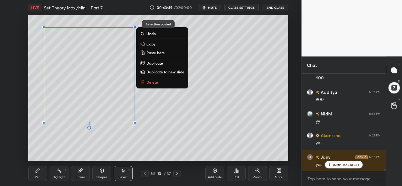
click at [47, 174] on div "Pen P" at bounding box center [37, 173] width 19 height 15
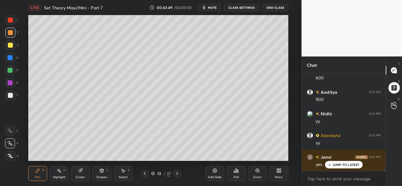
click at [11, 20] on div at bounding box center [10, 20] width 5 height 5
click at [146, 175] on icon at bounding box center [144, 173] width 5 height 5
click at [127, 172] on div "Select S" at bounding box center [123, 173] width 19 height 15
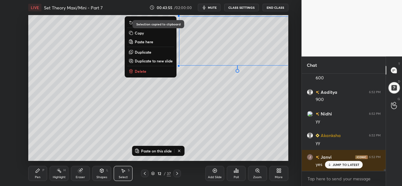
click at [176, 170] on div at bounding box center [178, 174] width 8 height 8
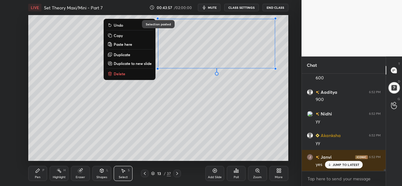
click at [36, 177] on div "Pen" at bounding box center [38, 177] width 6 height 3
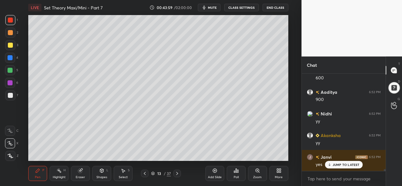
click at [13, 96] on div at bounding box center [10, 95] width 5 height 5
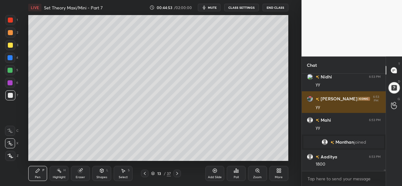
scroll to position [5534, 0]
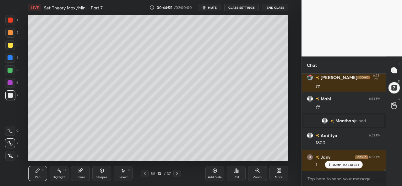
click at [213, 174] on div "Add Slide" at bounding box center [215, 173] width 19 height 15
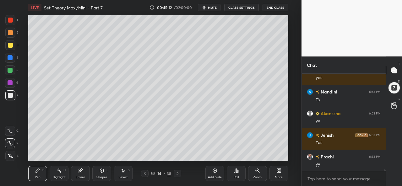
scroll to position [5707, 0]
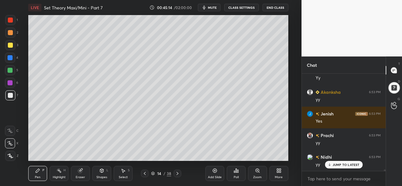
click at [121, 174] on div "Select S" at bounding box center [123, 173] width 19 height 15
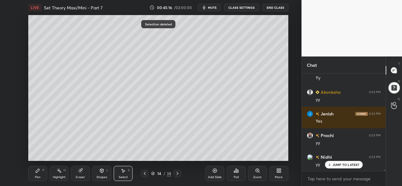
click at [38, 174] on icon at bounding box center [37, 170] width 5 height 5
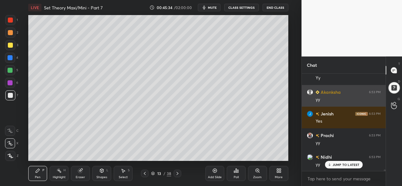
click at [328, 102] on div "yy" at bounding box center [348, 100] width 65 height 6
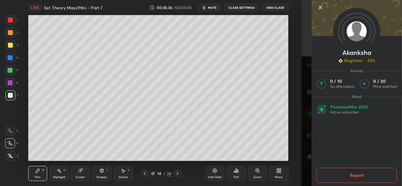
click at [319, 7] on icon at bounding box center [321, 8] width 8 height 8
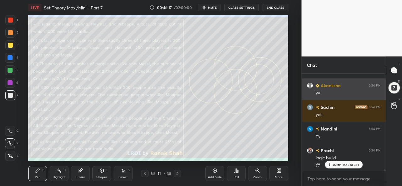
scroll to position [5931, 0]
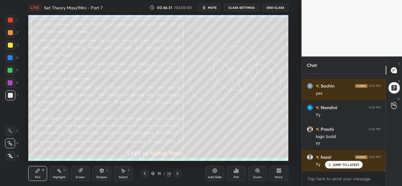
click at [10, 69] on div at bounding box center [10, 70] width 5 height 5
click at [62, 174] on icon at bounding box center [59, 170] width 5 height 5
click at [41, 175] on div "Pen P" at bounding box center [37, 173] width 19 height 15
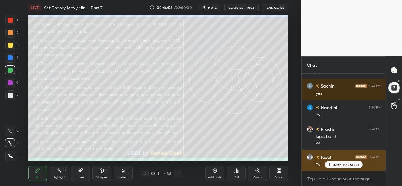
click at [342, 165] on p "JUMP TO LATEST" at bounding box center [346, 165] width 27 height 4
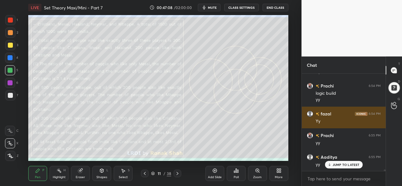
scroll to position [5996, 0]
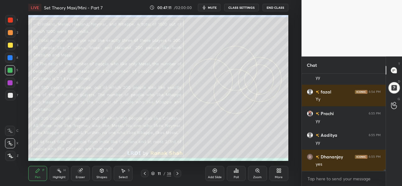
click at [124, 176] on div "Select" at bounding box center [123, 177] width 9 height 3
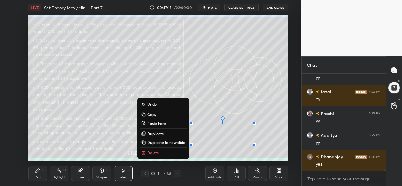
click at [39, 177] on div "Pen" at bounding box center [38, 177] width 6 height 3
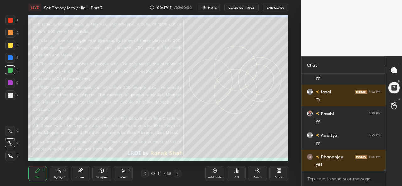
click at [11, 93] on div at bounding box center [10, 96] width 10 height 10
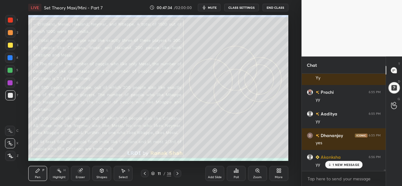
scroll to position [6039, 0]
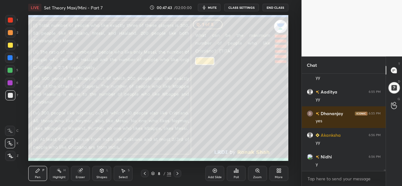
click at [121, 177] on div "Select" at bounding box center [123, 177] width 9 height 3
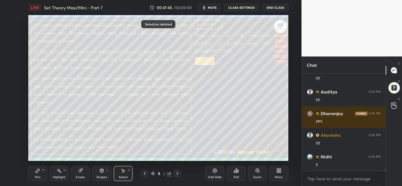
click at [40, 176] on div "Pen" at bounding box center [38, 177] width 6 height 3
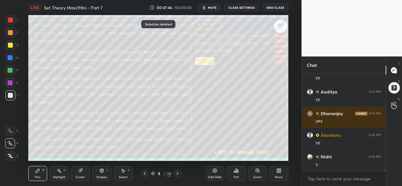
click at [179, 173] on icon at bounding box center [177, 173] width 5 height 5
click at [179, 174] on icon at bounding box center [177, 173] width 5 height 5
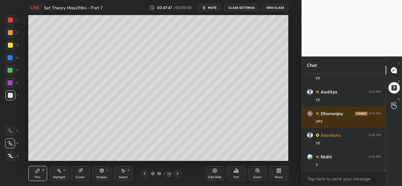
click at [178, 174] on icon at bounding box center [177, 173] width 5 height 5
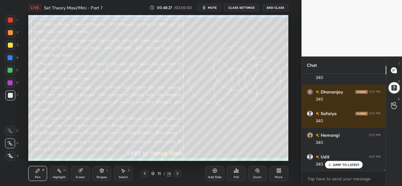
scroll to position [6321, 0]
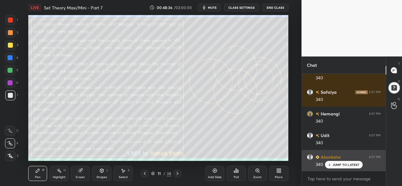
click at [339, 164] on p "JUMP TO LATEST" at bounding box center [346, 165] width 27 height 4
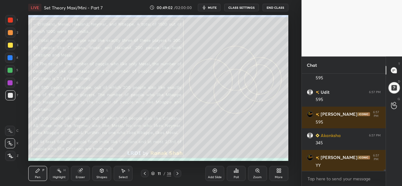
scroll to position [6473, 0]
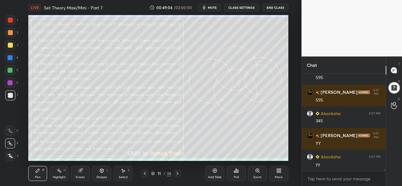
click at [124, 174] on div "Select S" at bounding box center [123, 173] width 19 height 15
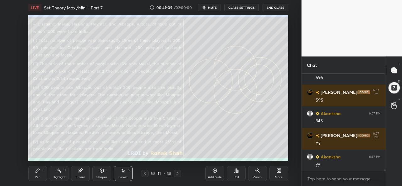
click at [41, 175] on div "Pen P" at bounding box center [37, 173] width 19 height 15
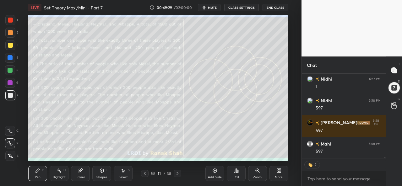
scroll to position [6681, 0]
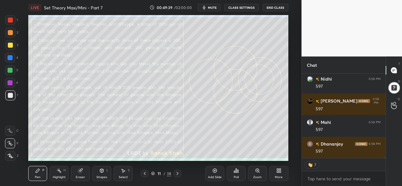
click at [146, 173] on icon at bounding box center [144, 173] width 5 height 5
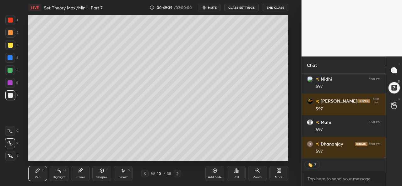
click at [145, 173] on icon at bounding box center [145, 173] width 2 height 3
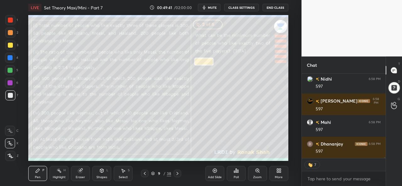
click at [145, 176] on icon at bounding box center [144, 173] width 5 height 5
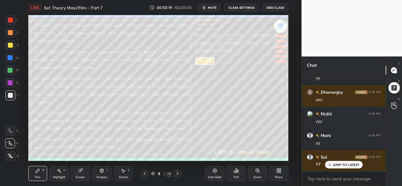
scroll to position [7058, 0]
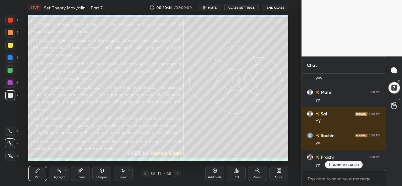
click at [57, 176] on div "Highlight" at bounding box center [59, 177] width 13 height 3
click at [10, 57] on div at bounding box center [10, 57] width 5 height 5
click at [9, 32] on div at bounding box center [10, 32] width 5 height 5
click at [11, 154] on icon at bounding box center [10, 156] width 5 height 5
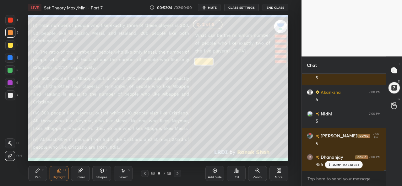
scroll to position [7731, 0]
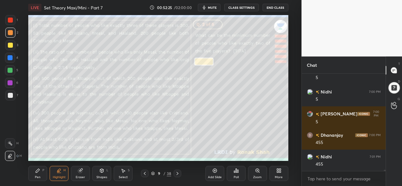
click at [36, 174] on icon at bounding box center [37, 170] width 5 height 5
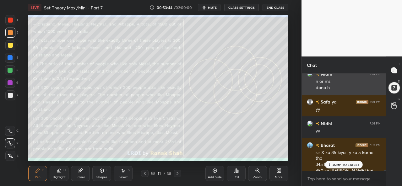
scroll to position [8086, 0]
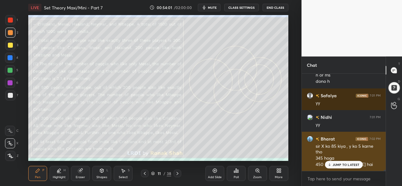
click at [343, 165] on p "JUMP TO LATEST" at bounding box center [346, 165] width 27 height 4
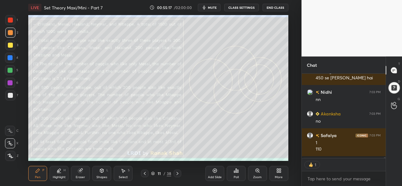
scroll to position [83, 82]
click at [13, 81] on div at bounding box center [10, 83] width 10 height 10
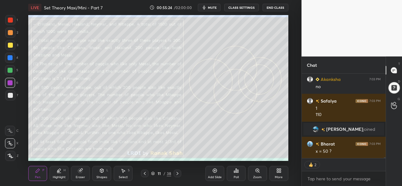
click at [125, 178] on div "Select" at bounding box center [123, 177] width 9 height 3
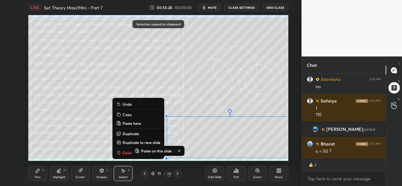
scroll to position [7141, 0]
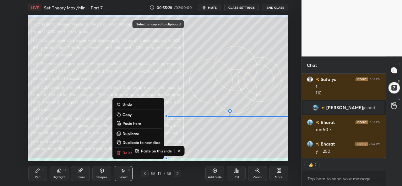
click at [175, 174] on icon at bounding box center [177, 173] width 5 height 5
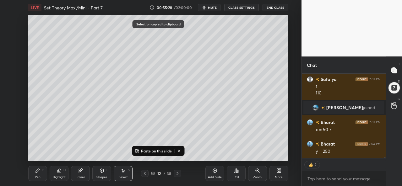
click at [178, 174] on icon at bounding box center [178, 173] width 2 height 3
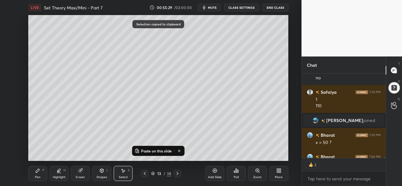
click at [179, 174] on icon at bounding box center [177, 173] width 5 height 5
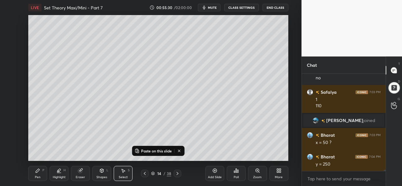
click at [179, 174] on icon at bounding box center [177, 173] width 5 height 5
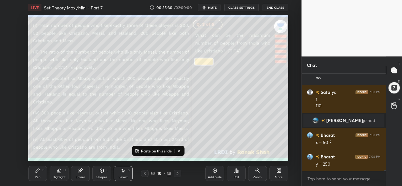
click at [144, 173] on icon at bounding box center [144, 173] width 5 height 5
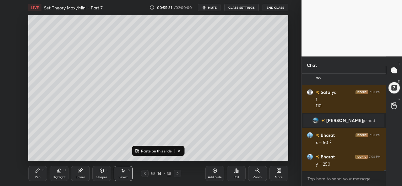
click at [221, 172] on div "Add Slide" at bounding box center [215, 173] width 19 height 15
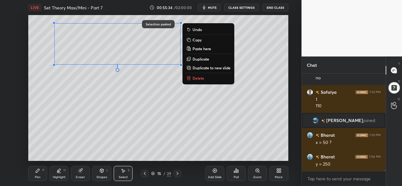
click at [41, 174] on div "Pen P" at bounding box center [37, 173] width 19 height 15
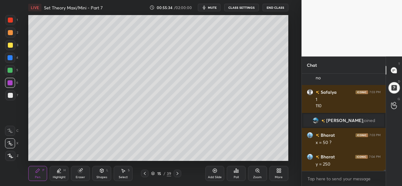
scroll to position [7135, 0]
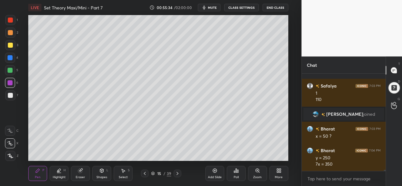
click at [122, 174] on icon at bounding box center [123, 170] width 5 height 5
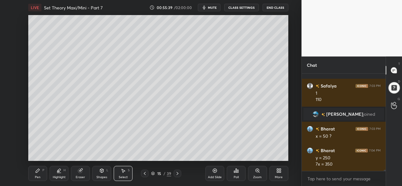
click at [40, 172] on div "Pen P" at bounding box center [37, 173] width 19 height 15
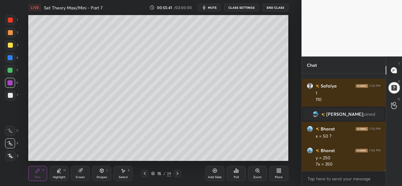
click at [10, 20] on div at bounding box center [10, 20] width 5 height 5
click at [123, 173] on icon at bounding box center [123, 171] width 3 height 4
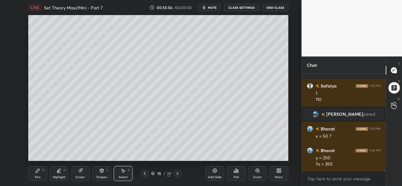
click at [35, 175] on div "Pen P" at bounding box center [37, 173] width 19 height 15
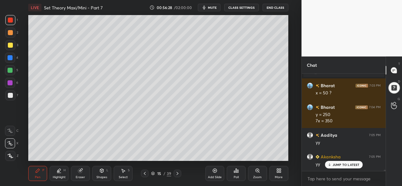
scroll to position [7199, 0]
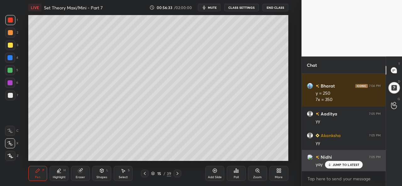
click at [337, 164] on p "JUMP TO LATEST" at bounding box center [346, 165] width 27 height 4
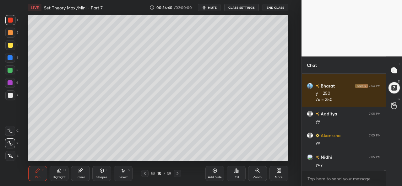
click at [10, 54] on div at bounding box center [10, 58] width 10 height 10
click at [12, 42] on div at bounding box center [10, 45] width 10 height 10
click at [12, 30] on div at bounding box center [10, 33] width 10 height 10
click at [11, 17] on div at bounding box center [10, 20] width 10 height 10
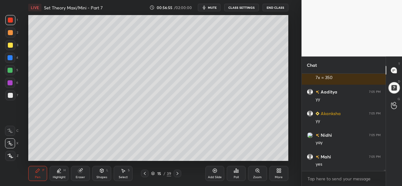
scroll to position [7243, 0]
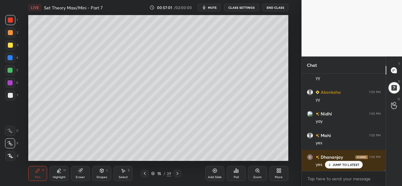
click at [40, 170] on icon at bounding box center [37, 170] width 5 height 5
click at [11, 45] on div at bounding box center [10, 45] width 5 height 5
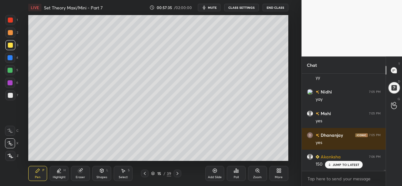
scroll to position [7286, 0]
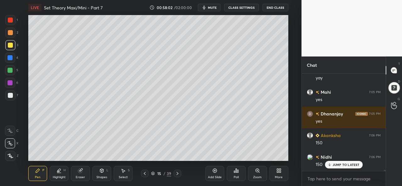
click at [125, 174] on div "Select S" at bounding box center [123, 173] width 19 height 15
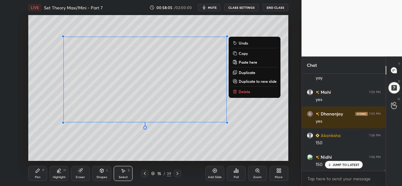
click at [111, 143] on div "0 ° Undo Copy Paste here Duplicate Duplicate to new slide Delete" at bounding box center [158, 88] width 260 height 146
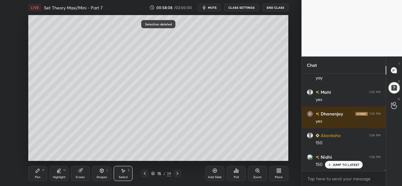
click at [36, 164] on div "Pen P Highlight H Eraser Shapes L Select S 15 / 39 Add Slide Poll Zoom More" at bounding box center [158, 173] width 260 height 25
click at [34, 164] on div "Pen P Highlight H Eraser Shapes L Select S 15 / 39 Add Slide Poll Zoom More" at bounding box center [158, 173] width 260 height 25
click at [33, 172] on div "Pen P" at bounding box center [37, 173] width 19 height 15
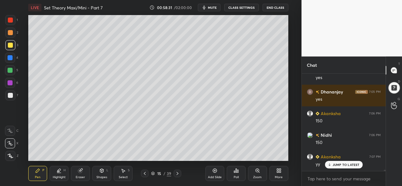
scroll to position [7329, 0]
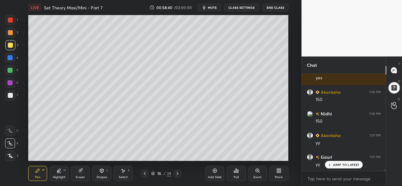
click at [127, 173] on div "Select S" at bounding box center [123, 173] width 19 height 15
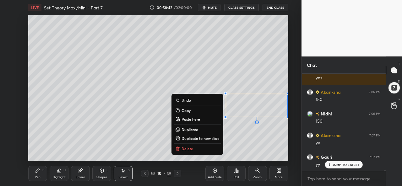
click at [35, 173] on div "Pen P" at bounding box center [37, 173] width 19 height 15
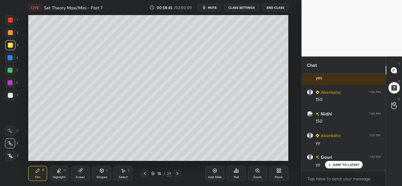
click at [9, 57] on div at bounding box center [10, 57] width 5 height 5
click at [8, 68] on div at bounding box center [10, 70] width 10 height 10
click at [236, 157] on div "Poll" at bounding box center [236, 173] width 19 height 35
click at [251, 156] on div "Add Slide Poll Zoom More" at bounding box center [247, 173] width 83 height 35
click at [261, 156] on div "Add Slide Poll Zoom More" at bounding box center [247, 173] width 83 height 35
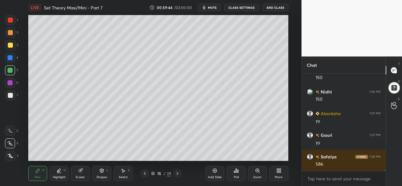
scroll to position [7373, 0]
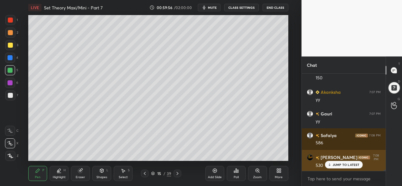
click at [337, 166] on p "JUMP TO LATEST" at bounding box center [346, 165] width 27 height 4
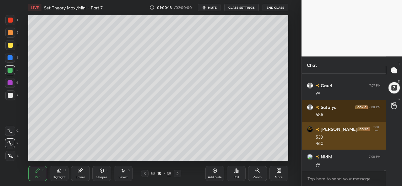
scroll to position [7422, 0]
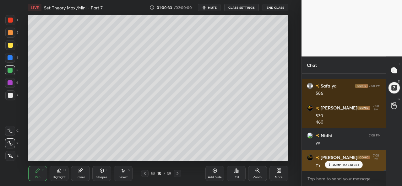
click at [339, 165] on p "JUMP TO LATEST" at bounding box center [346, 165] width 27 height 4
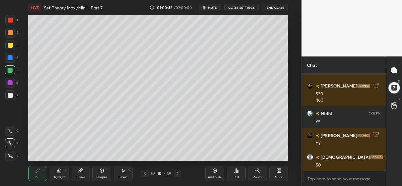
scroll to position [7466, 0]
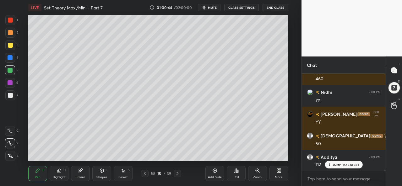
click at [122, 173] on icon at bounding box center [123, 170] width 5 height 5
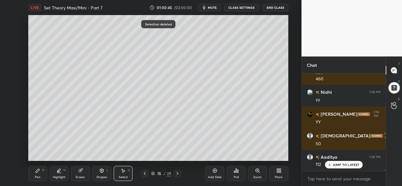
click at [36, 173] on icon at bounding box center [38, 171] width 4 height 4
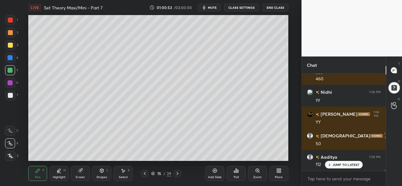
click at [126, 175] on div "Select S" at bounding box center [123, 173] width 19 height 15
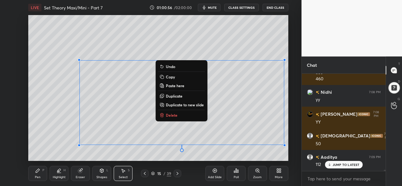
click at [42, 173] on div "Pen P" at bounding box center [37, 173] width 19 height 15
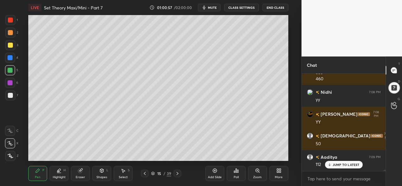
click at [14, 46] on div at bounding box center [10, 45] width 10 height 10
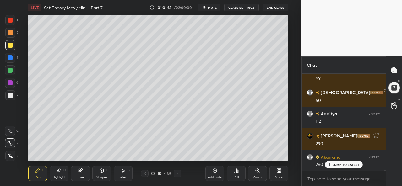
scroll to position [7531, 0]
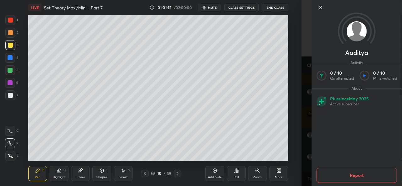
click at [319, 7] on icon at bounding box center [321, 8] width 8 height 8
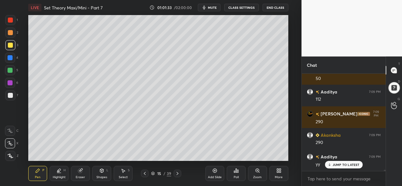
scroll to position [7553, 0]
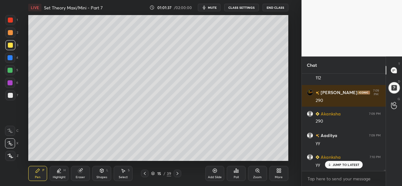
click at [124, 173] on icon at bounding box center [123, 170] width 5 height 5
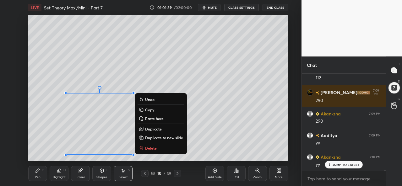
click at [151, 83] on div "0 ° Undo Copy Paste here Duplicate Duplicate to new slide Delete" at bounding box center [158, 88] width 260 height 146
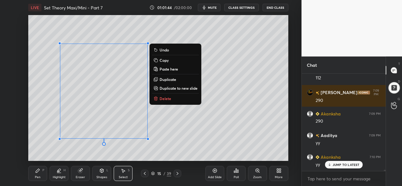
click at [42, 139] on div "0 ° Undo Copy Paste here Duplicate Duplicate to new slide Delete" at bounding box center [158, 88] width 260 height 146
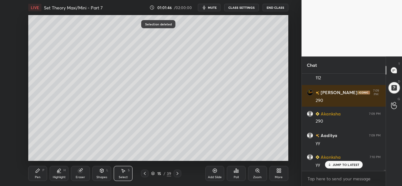
click at [36, 173] on icon at bounding box center [38, 171] width 4 height 4
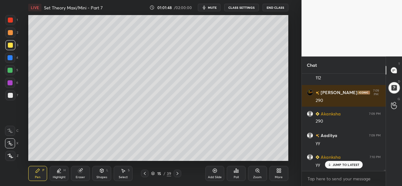
click at [12, 74] on div at bounding box center [10, 70] width 10 height 10
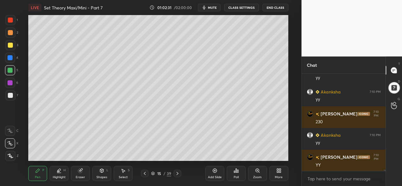
scroll to position [7639, 0]
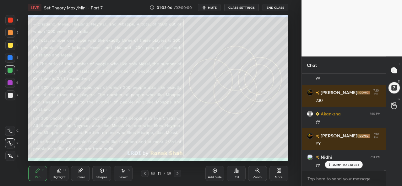
click at [338, 164] on p "JUMP TO LATEST" at bounding box center [346, 165] width 27 height 4
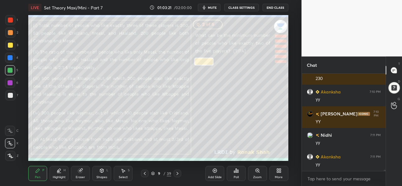
click at [129, 173] on div "Select S" at bounding box center [123, 173] width 19 height 15
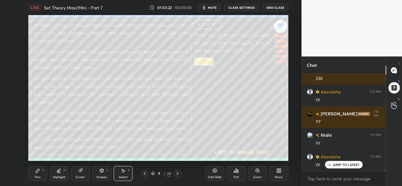
scroll to position [7683, 0]
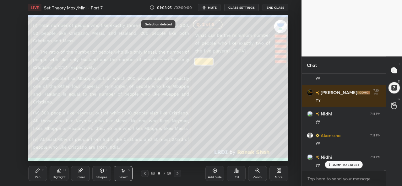
click at [31, 169] on div "Pen P" at bounding box center [37, 173] width 19 height 15
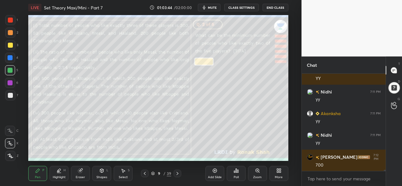
scroll to position [7748, 0]
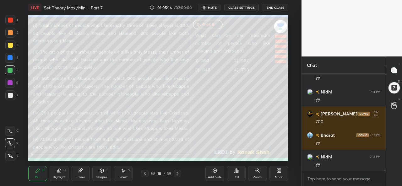
click at [234, 177] on div "Poll" at bounding box center [236, 177] width 5 height 3
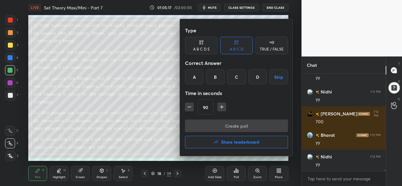
click at [253, 76] on div "D" at bounding box center [258, 76] width 19 height 15
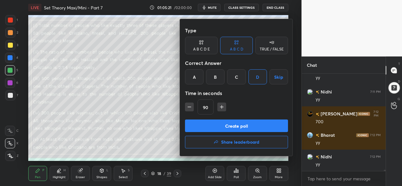
click at [243, 124] on button "Create poll" at bounding box center [236, 126] width 103 height 13
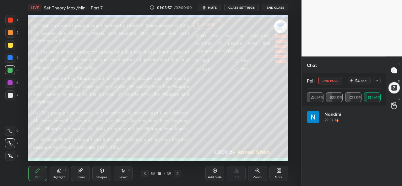
scroll to position [7584, 0]
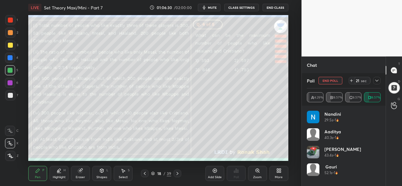
click at [125, 174] on div "Select S" at bounding box center [123, 173] width 19 height 15
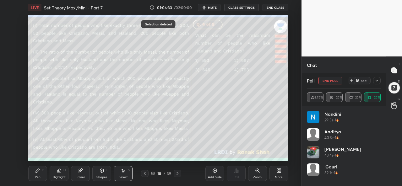
click at [41, 168] on div "Pen P" at bounding box center [37, 173] width 19 height 15
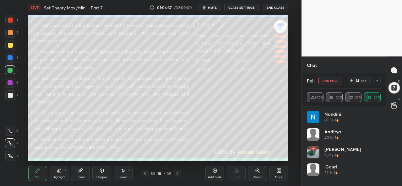
scroll to position [7605, 0]
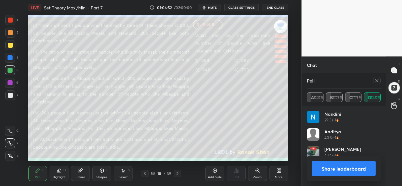
click at [379, 78] on div at bounding box center [377, 81] width 8 height 8
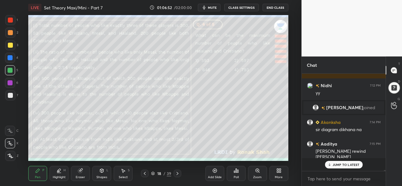
scroll to position [91, 82]
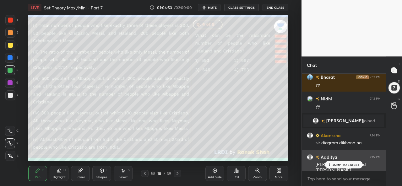
click at [340, 165] on p "JUMP TO LATEST" at bounding box center [346, 165] width 27 height 4
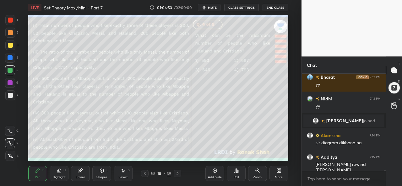
scroll to position [7595, 0]
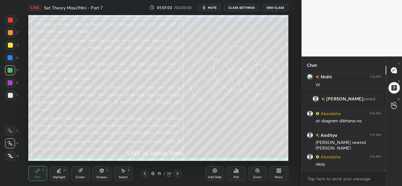
click at [8, 43] on div at bounding box center [10, 45] width 5 height 5
click at [58, 173] on icon at bounding box center [59, 170] width 5 height 5
click at [13, 141] on div at bounding box center [10, 144] width 10 height 10
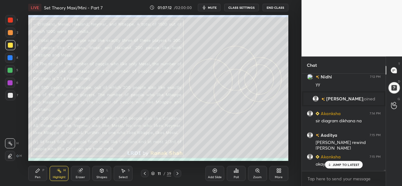
scroll to position [7616, 0]
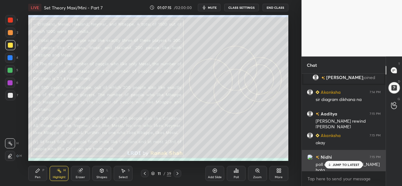
click at [335, 165] on p "JUMP TO LATEST" at bounding box center [346, 165] width 27 height 4
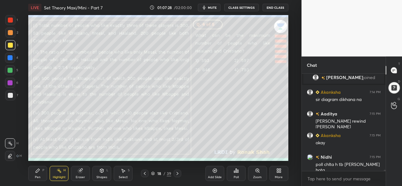
click at [32, 176] on div "Pen P" at bounding box center [37, 173] width 19 height 15
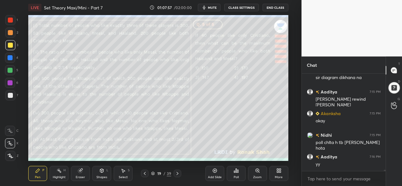
click at [124, 173] on icon at bounding box center [123, 170] width 5 height 5
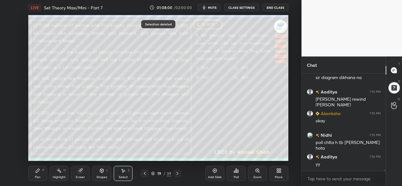
click at [34, 176] on div "Pen P" at bounding box center [37, 173] width 19 height 15
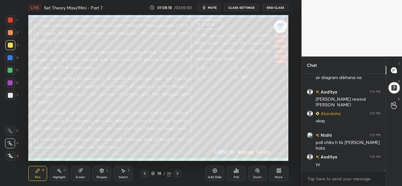
click at [122, 174] on div "Select S" at bounding box center [123, 173] width 19 height 15
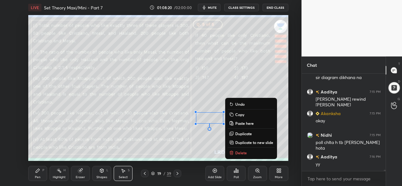
click at [46, 172] on div "Pen P" at bounding box center [37, 173] width 19 height 15
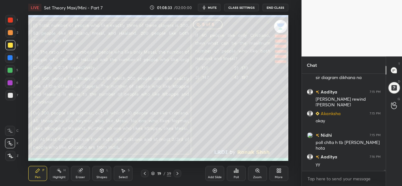
click at [127, 174] on div "Select S" at bounding box center [123, 173] width 19 height 15
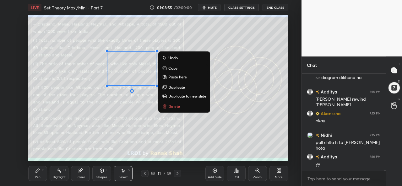
click at [122, 112] on div "0 ° Undo Copy Paste here Duplicate Duplicate to new slide Delete" at bounding box center [158, 88] width 260 height 146
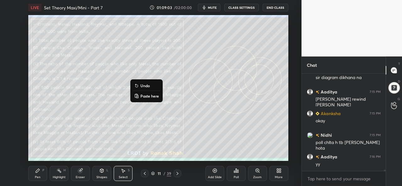
click at [39, 173] on icon at bounding box center [37, 170] width 5 height 5
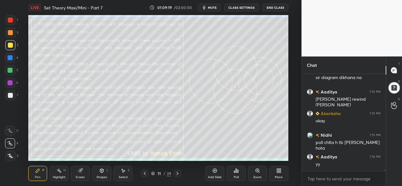
click at [237, 176] on div "Poll" at bounding box center [236, 177] width 5 height 3
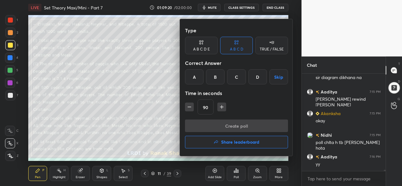
click at [217, 76] on div "B" at bounding box center [215, 76] width 19 height 15
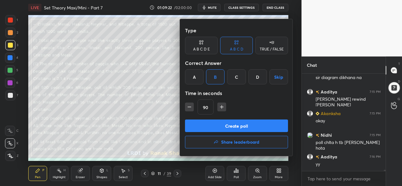
click at [228, 127] on button "Create poll" at bounding box center [236, 126] width 103 height 13
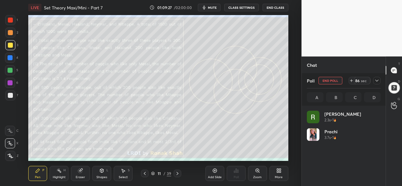
scroll to position [74, 72]
click at [207, 8] on icon "button" at bounding box center [204, 7] width 5 height 5
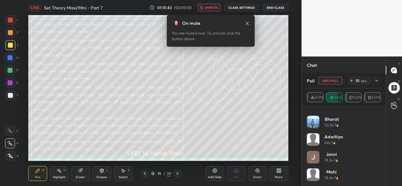
scroll to position [136, 0]
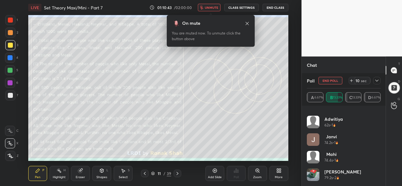
click at [345, 130] on div "[PERSON_NAME] 62s • 1" at bounding box center [344, 125] width 74 height 18
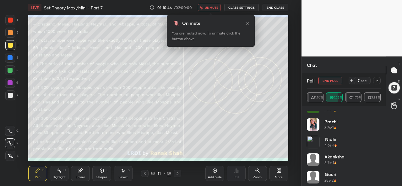
scroll to position [0, 0]
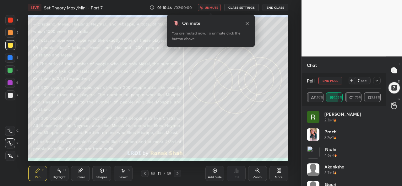
click at [212, 9] on span "unmute" at bounding box center [212, 7] width 14 height 4
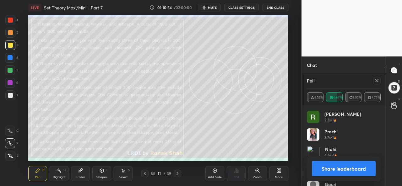
click at [378, 80] on icon at bounding box center [377, 80] width 3 height 3
type textarea "x"
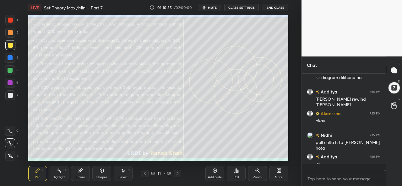
scroll to position [2, 2]
click at [119, 174] on div "Select S" at bounding box center [123, 173] width 19 height 15
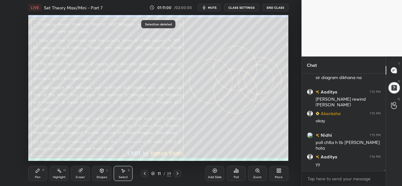
click at [37, 176] on div "Pen" at bounding box center [38, 177] width 6 height 3
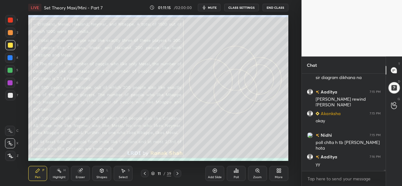
click at [9, 69] on div at bounding box center [10, 70] width 5 height 5
click at [61, 173] on rect at bounding box center [59, 171] width 3 height 3
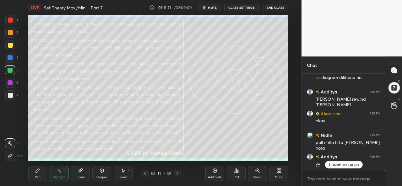
scroll to position [7660, 0]
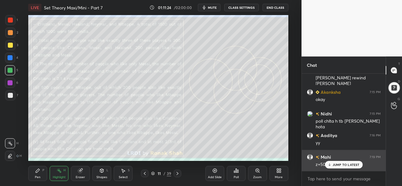
click at [343, 164] on p "JUMP TO LATEST" at bounding box center [346, 165] width 27 height 4
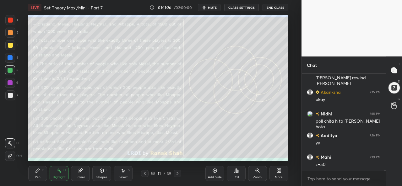
click at [37, 173] on icon at bounding box center [38, 171] width 4 height 4
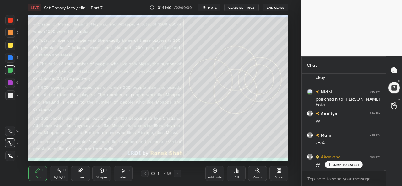
scroll to position [7703, 0]
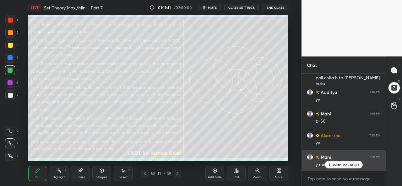
click at [338, 165] on p "JUMP TO LATEST" at bounding box center [346, 165] width 27 height 4
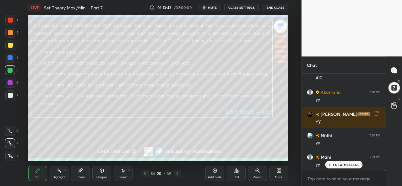
scroll to position [8034, 0]
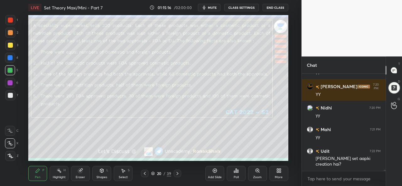
click at [236, 176] on div "Poll" at bounding box center [236, 177] width 5 height 3
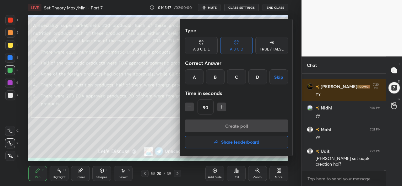
click at [255, 78] on div "D" at bounding box center [258, 76] width 19 height 15
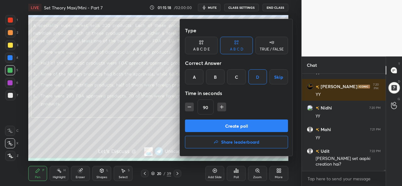
click at [221, 108] on icon "button" at bounding box center [222, 107] width 6 height 6
click at [221, 108] on button "button" at bounding box center [224, 107] width 9 height 9
click at [224, 108] on icon "button" at bounding box center [225, 107] width 6 height 6
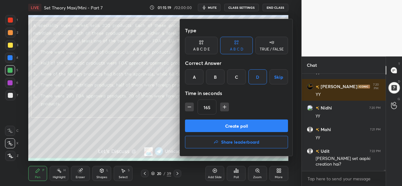
click at [224, 108] on icon "button" at bounding box center [225, 107] width 6 height 6
type input "180"
click at [237, 126] on button "Create poll" at bounding box center [236, 126] width 103 height 13
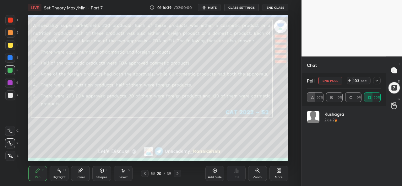
scroll to position [8154, 0]
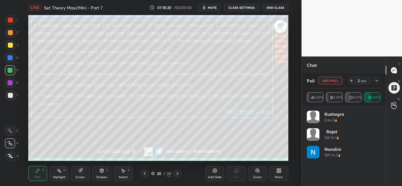
click at [379, 82] on icon at bounding box center [377, 80] width 5 height 5
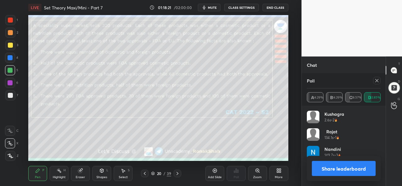
scroll to position [2, 2]
click at [378, 81] on icon at bounding box center [377, 80] width 5 height 5
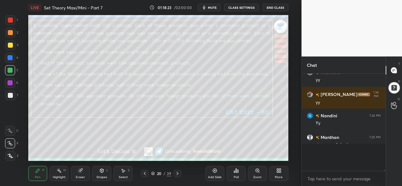
scroll to position [94, 82]
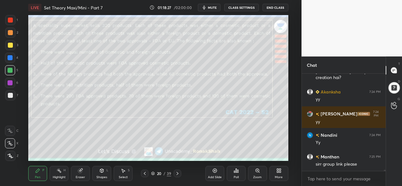
click at [127, 174] on div "Select S" at bounding box center [123, 173] width 19 height 15
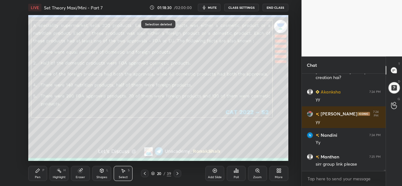
click at [35, 173] on div "Pen P" at bounding box center [37, 173] width 19 height 15
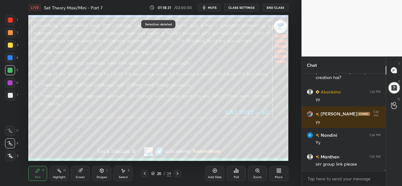
click at [11, 41] on div at bounding box center [10, 45] width 10 height 10
click at [8, 15] on div at bounding box center [10, 20] width 10 height 10
click at [6, 57] on div at bounding box center [10, 58] width 10 height 10
click at [135, 174] on div "20 / 39" at bounding box center [161, 174] width 89 height 8
click at [120, 174] on div "Select S" at bounding box center [123, 173] width 19 height 15
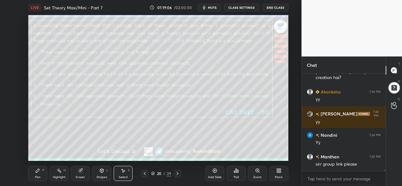
click at [309, 179] on body "1 2 3 4 5 6 7 C X Z C X Z E E Erase all H H LIVE Set Theory Maxi/Mini - Part 7 …" at bounding box center [201, 93] width 402 height 186
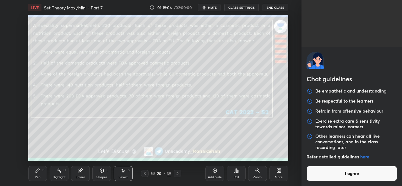
click at [339, 179] on button "I agree" at bounding box center [352, 173] width 91 height 15
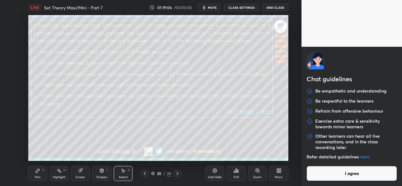
type textarea "x"
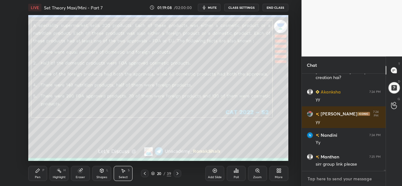
paste textarea "[URL][DOMAIN_NAME]"
type textarea "[URL][DOMAIN_NAME]"
type textarea "x"
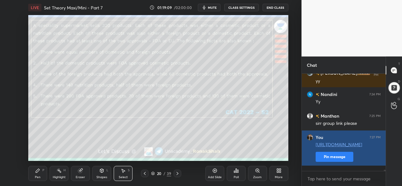
type textarea "x"
click at [332, 162] on button "Pin message" at bounding box center [335, 157] width 38 height 10
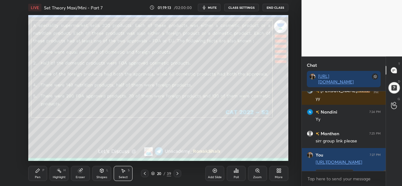
click at [38, 176] on div "Pen" at bounding box center [38, 177] width 6 height 3
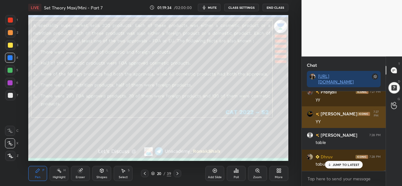
scroll to position [8374, 0]
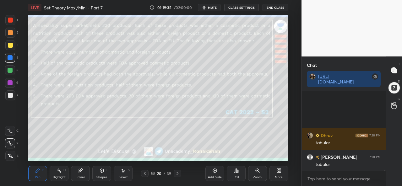
click at [126, 172] on div "Select S" at bounding box center [123, 173] width 19 height 15
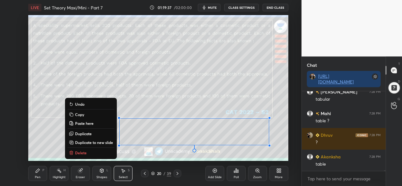
scroll to position [8461, 0]
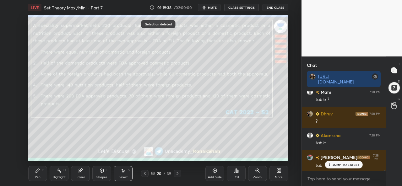
click at [37, 175] on div "Pen P" at bounding box center [37, 173] width 19 height 15
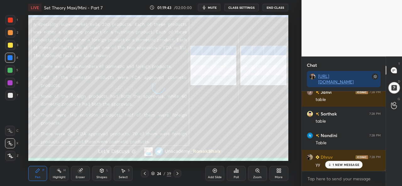
scroll to position [8570, 0]
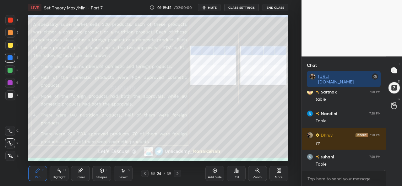
click at [8, 15] on div at bounding box center [10, 20] width 10 height 10
click at [7, 45] on div at bounding box center [10, 45] width 10 height 10
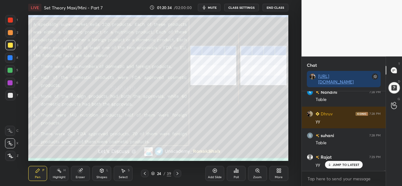
click at [10, 56] on div at bounding box center [10, 57] width 5 height 5
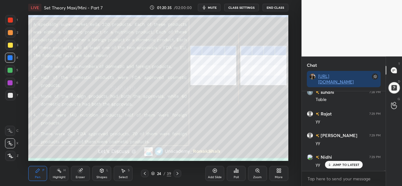
click at [12, 17] on div at bounding box center [10, 20] width 10 height 10
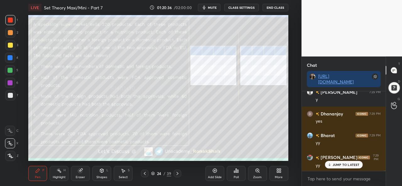
click at [10, 95] on div at bounding box center [10, 95] width 5 height 5
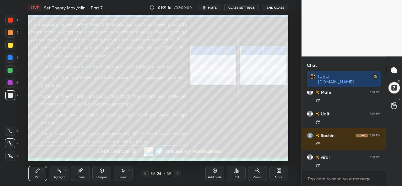
scroll to position [8830, 0]
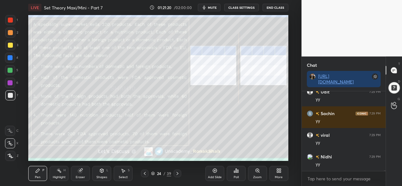
click at [8, 18] on div at bounding box center [10, 20] width 5 height 5
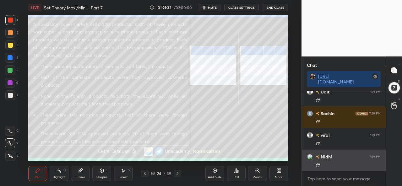
scroll to position [8845, 0]
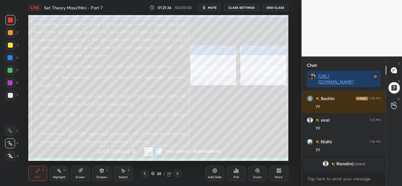
click at [126, 172] on div "Select S" at bounding box center [123, 173] width 19 height 15
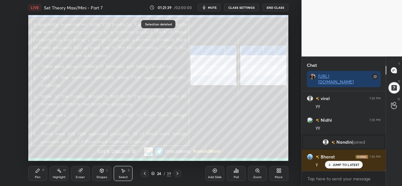
scroll to position [8502, 0]
click at [37, 175] on div "Pen P" at bounding box center [37, 173] width 19 height 15
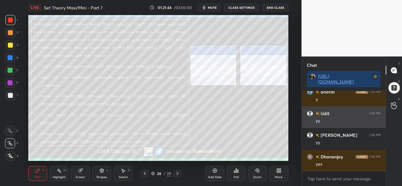
scroll to position [8589, 0]
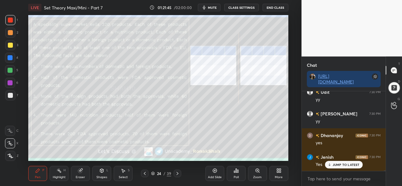
click at [128, 177] on div "Select" at bounding box center [123, 177] width 9 height 3
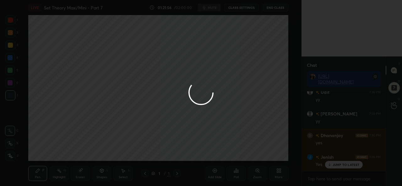
click at [240, 137] on div at bounding box center [201, 93] width 402 height 186
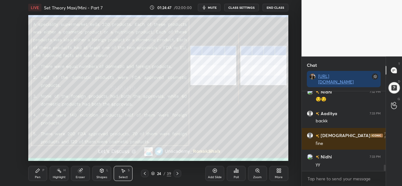
scroll to position [983, 0]
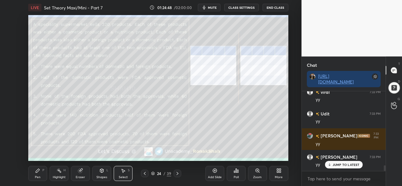
click at [345, 164] on p "JUMP TO LATEST" at bounding box center [346, 165] width 27 height 4
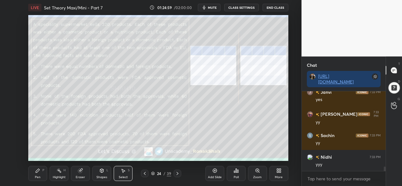
scroll to position [1333, 0]
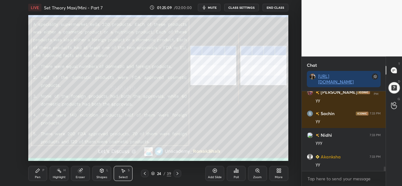
click at [38, 174] on div "Pen P" at bounding box center [37, 173] width 19 height 15
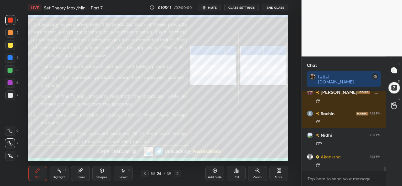
click at [9, 45] on div at bounding box center [10, 45] width 5 height 5
click at [9, 16] on div at bounding box center [10, 20] width 10 height 10
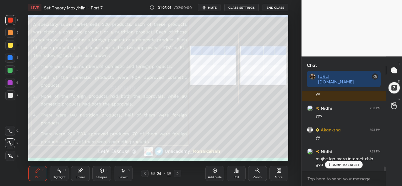
click at [350, 166] on p "JUMP TO LATEST" at bounding box center [346, 165] width 27 height 4
click at [119, 175] on div "Select S" at bounding box center [123, 173] width 19 height 15
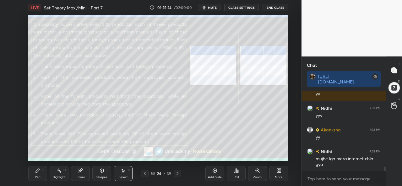
click at [36, 178] on div "Pen" at bounding box center [38, 177] width 6 height 3
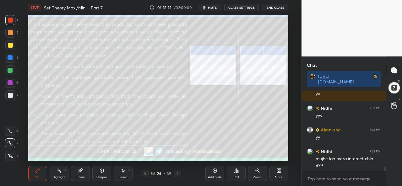
click at [10, 55] on div at bounding box center [10, 57] width 5 height 5
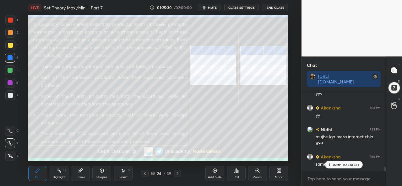
scroll to position [1403, 0]
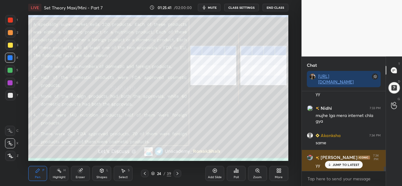
click at [337, 163] on p "JUMP TO LATEST" at bounding box center [346, 165] width 27 height 4
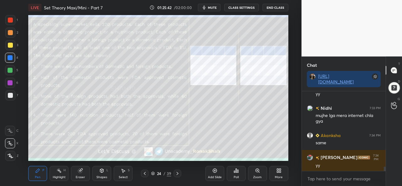
click at [126, 172] on div "Select S" at bounding box center [123, 173] width 19 height 15
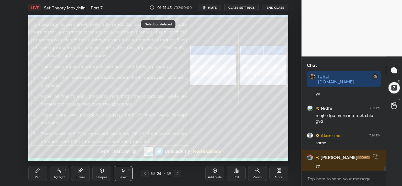
click at [35, 174] on div "Pen P" at bounding box center [37, 173] width 19 height 15
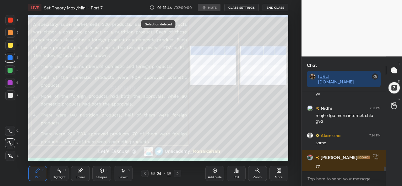
click at [9, 20] on div at bounding box center [10, 20] width 5 height 5
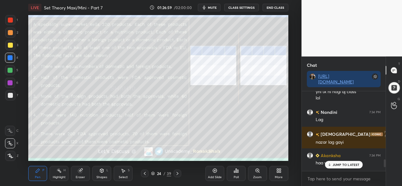
click at [348, 163] on div "JUMP TO LATEST" at bounding box center [344, 165] width 38 height 8
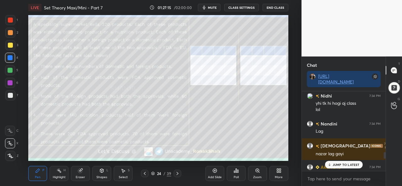
scroll to position [954, 0]
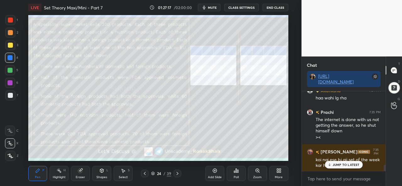
click at [334, 164] on p "JUMP TO LATEST" at bounding box center [346, 165] width 27 height 4
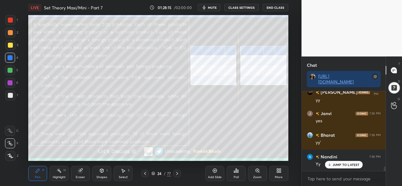
scroll to position [1345, 0]
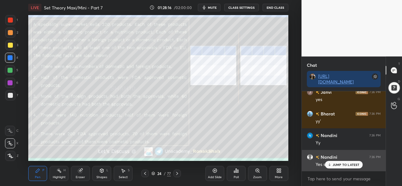
click at [341, 166] on p "JUMP TO LATEST" at bounding box center [346, 165] width 27 height 4
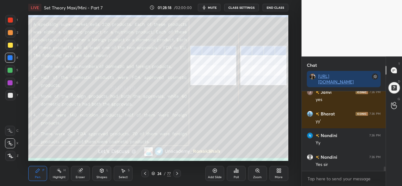
click at [7, 17] on div at bounding box center [10, 20] width 10 height 10
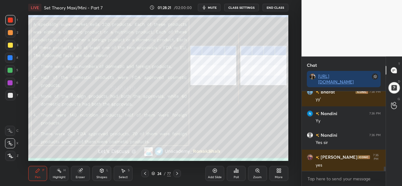
click at [12, 44] on div at bounding box center [10, 45] width 5 height 5
click at [7, 17] on div at bounding box center [10, 20] width 10 height 10
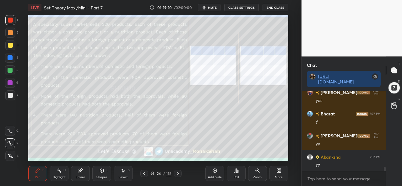
scroll to position [1454, 0]
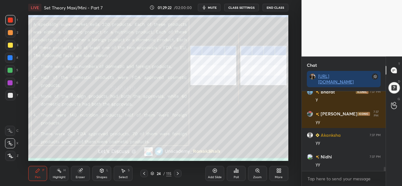
click at [122, 176] on div "Select" at bounding box center [123, 177] width 9 height 3
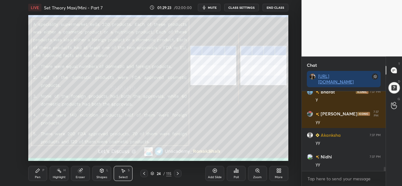
scroll to position [1475, 0]
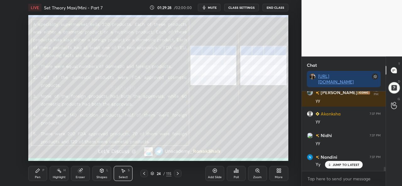
click at [37, 173] on icon at bounding box center [38, 171] width 4 height 4
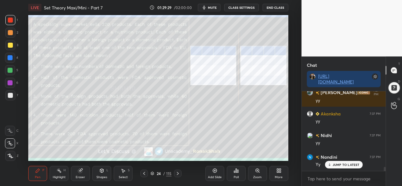
click at [123, 173] on icon at bounding box center [123, 171] width 3 height 4
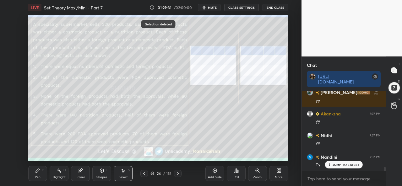
click at [33, 174] on div "Pen P" at bounding box center [37, 173] width 19 height 15
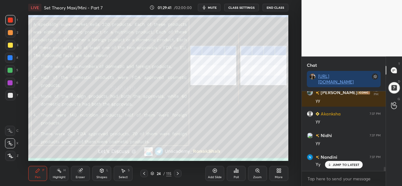
click at [127, 172] on div "Select S" at bounding box center [123, 173] width 19 height 15
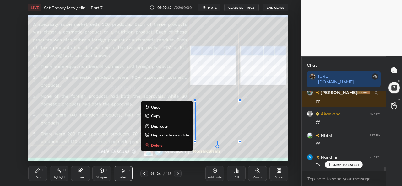
scroll to position [1497, 0]
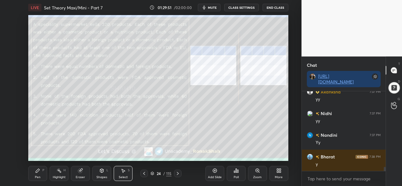
click at [37, 169] on icon at bounding box center [37, 170] width 5 height 5
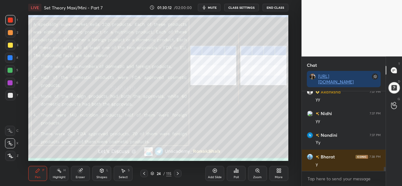
click at [10, 55] on div at bounding box center [10, 58] width 10 height 10
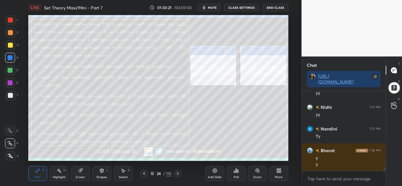
click at [9, 20] on div at bounding box center [10, 20] width 5 height 5
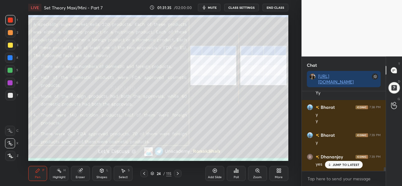
scroll to position [1568, 0]
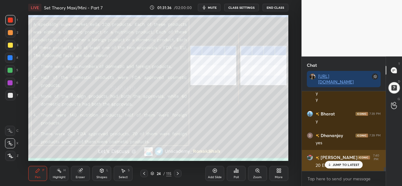
click at [341, 165] on p "JUMP TO LATEST" at bounding box center [346, 165] width 27 height 4
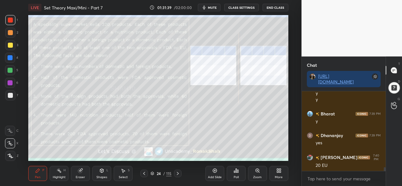
click at [123, 174] on div "Select S" at bounding box center [123, 173] width 19 height 15
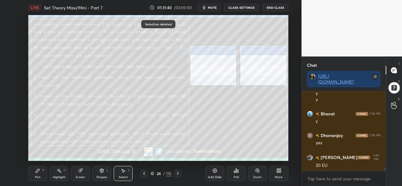
click at [103, 177] on div "Shapes" at bounding box center [102, 177] width 11 height 3
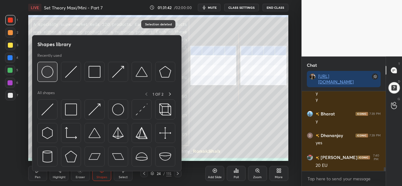
click at [50, 72] on img at bounding box center [47, 72] width 12 height 12
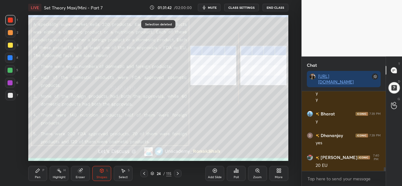
click at [12, 45] on div at bounding box center [10, 45] width 5 height 5
click at [39, 172] on icon at bounding box center [37, 170] width 5 height 5
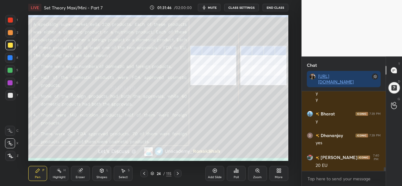
click at [8, 19] on div at bounding box center [10, 20] width 5 height 5
click at [225, 157] on div "Add Slide Poll Zoom More" at bounding box center [247, 173] width 83 height 35
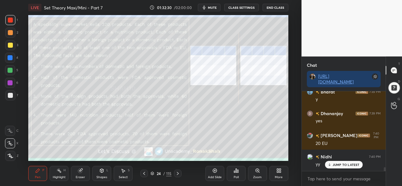
scroll to position [1611, 0]
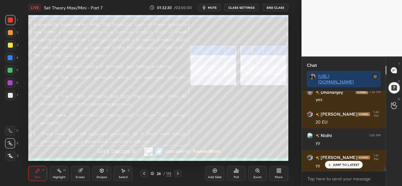
click at [60, 175] on div "Highlight H" at bounding box center [59, 173] width 19 height 15
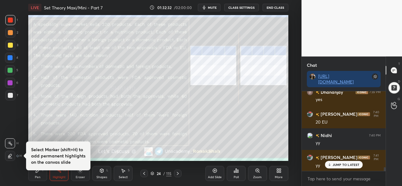
click at [10, 67] on div at bounding box center [10, 70] width 10 height 10
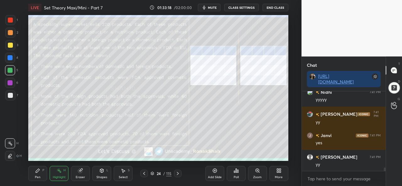
scroll to position [1764, 0]
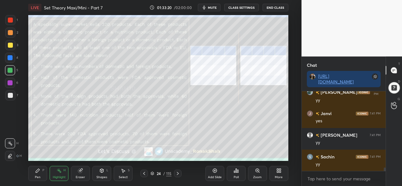
click at [123, 175] on div "Select S" at bounding box center [123, 173] width 19 height 15
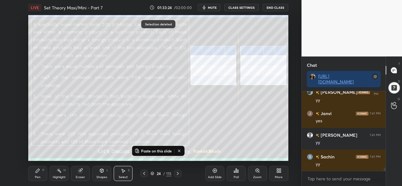
click at [212, 174] on div "Add Slide" at bounding box center [215, 173] width 19 height 15
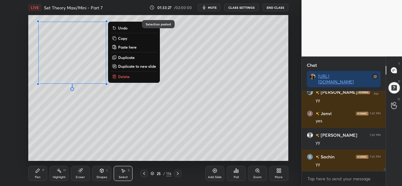
click at [81, 134] on div "0 ° Undo Copy Paste here Duplicate Duplicate to new slide Delete" at bounding box center [158, 88] width 260 height 146
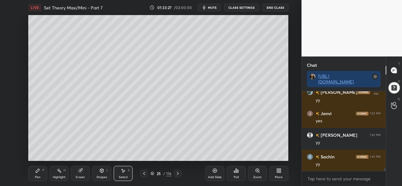
click at [146, 173] on icon at bounding box center [144, 173] width 5 height 5
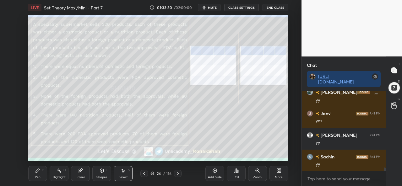
click at [35, 178] on div "Pen P" at bounding box center [37, 173] width 19 height 15
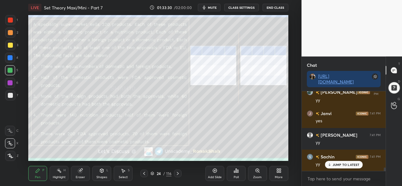
scroll to position [1785, 0]
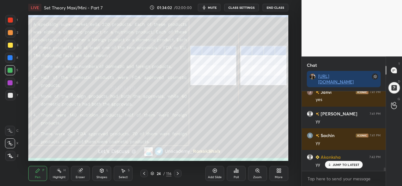
click at [9, 56] on div at bounding box center [10, 57] width 5 height 5
click at [82, 173] on icon at bounding box center [80, 171] width 4 height 4
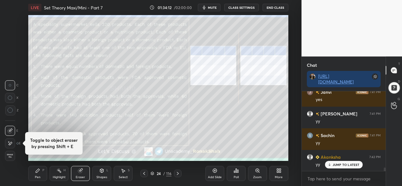
click at [43, 171] on div "P" at bounding box center [43, 170] width 2 height 3
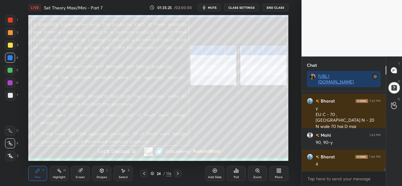
scroll to position [1884, 0]
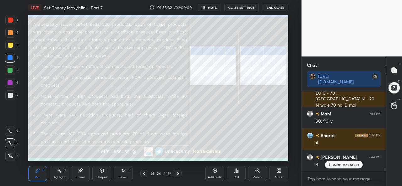
click at [81, 172] on icon at bounding box center [80, 171] width 4 height 4
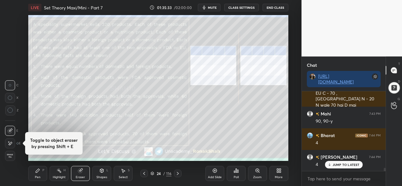
click at [38, 173] on icon at bounding box center [37, 170] width 5 height 5
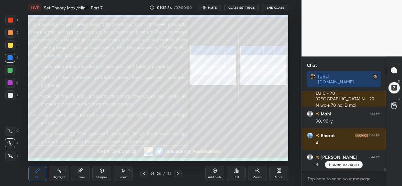
click at [342, 164] on p "JUMP TO LATEST" at bounding box center [346, 165] width 27 height 4
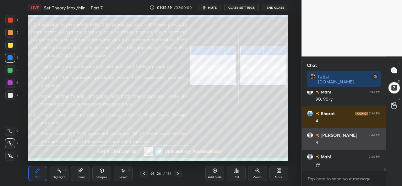
scroll to position [1928, 0]
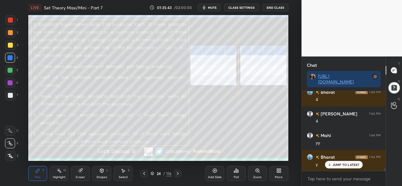
click at [125, 174] on div "Select S" at bounding box center [123, 173] width 19 height 15
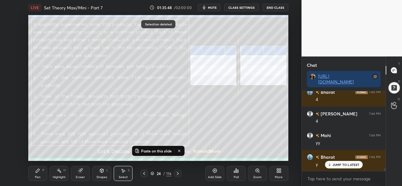
click at [178, 174] on icon at bounding box center [178, 173] width 2 height 3
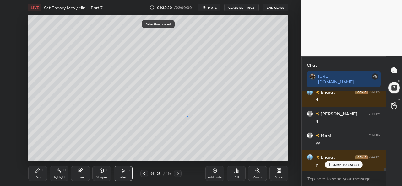
click at [187, 115] on div "0 ° Undo Copy Paste here Duplicate Duplicate to new slide Delete" at bounding box center [158, 88] width 260 height 146
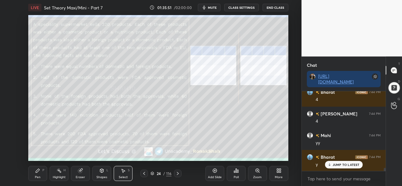
click at [42, 173] on div "Pen P" at bounding box center [37, 173] width 19 height 15
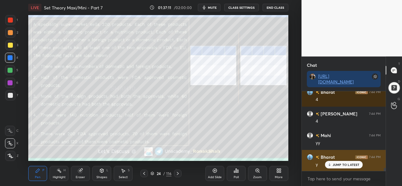
click at [355, 163] on p "JUMP TO LATEST" at bounding box center [346, 165] width 27 height 4
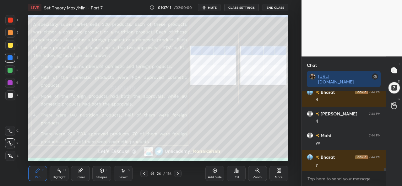
click at [122, 176] on div "Select" at bounding box center [123, 177] width 9 height 3
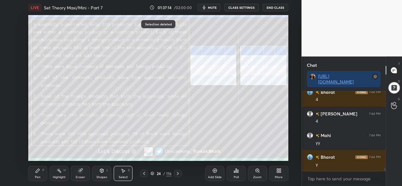
click at [41, 173] on div "Pen P" at bounding box center [37, 173] width 19 height 15
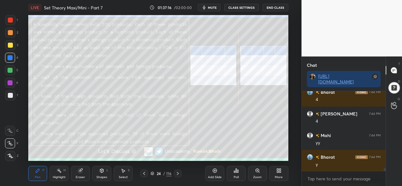
click at [127, 173] on div "Select S" at bounding box center [123, 173] width 19 height 15
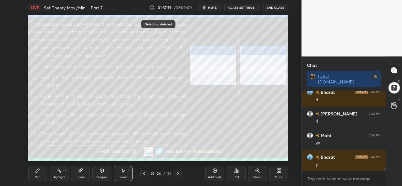
click at [40, 171] on icon at bounding box center [37, 170] width 5 height 5
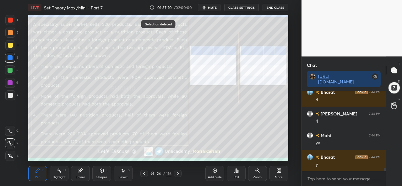
click at [10, 45] on div at bounding box center [10, 45] width 5 height 5
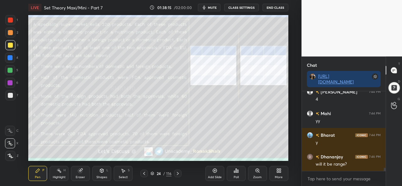
click at [9, 18] on div at bounding box center [10, 20] width 5 height 5
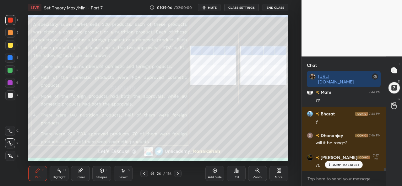
click at [124, 178] on div "Select" at bounding box center [123, 177] width 9 height 3
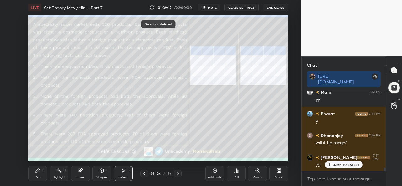
click at [41, 172] on div "Pen P" at bounding box center [37, 173] width 19 height 15
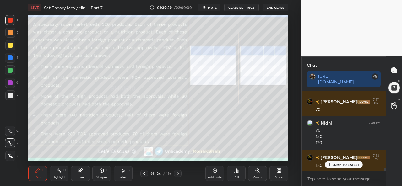
scroll to position [2049, 0]
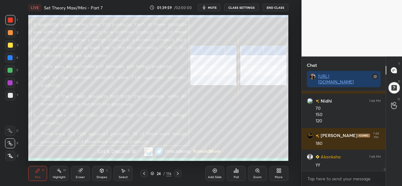
click at [8, 68] on div at bounding box center [10, 70] width 10 height 10
click at [290, 125] on div "Setting up your live class Poll for secs No correct answer Start poll" at bounding box center [158, 88] width 277 height 146
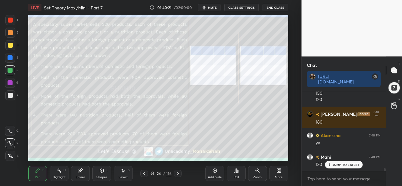
click at [10, 57] on div at bounding box center [10, 57] width 5 height 5
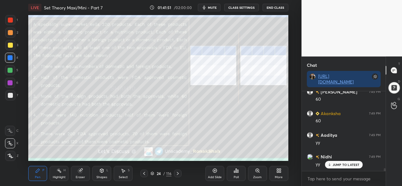
scroll to position [2200, 0]
click at [10, 19] on div at bounding box center [10, 20] width 5 height 5
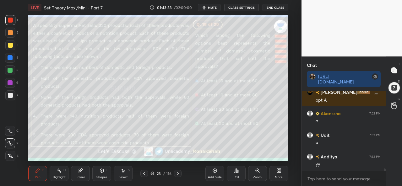
scroll to position [2504, 0]
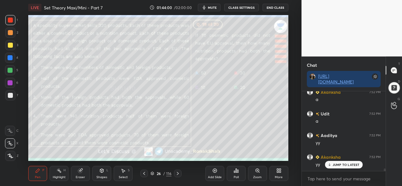
click at [11, 44] on div at bounding box center [10, 45] width 5 height 5
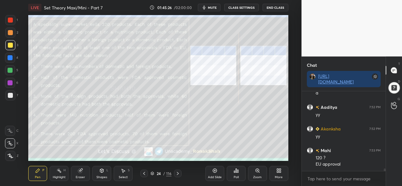
scroll to position [2554, 0]
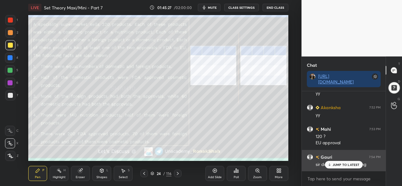
click at [341, 166] on p "JUMP TO LATEST" at bounding box center [346, 165] width 27 height 4
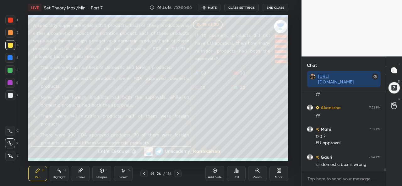
click at [130, 172] on div "S" at bounding box center [129, 170] width 2 height 3
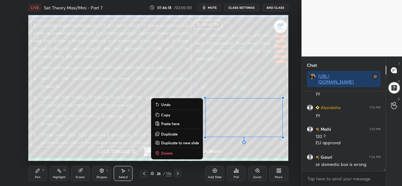
click at [38, 172] on icon at bounding box center [38, 171] width 4 height 4
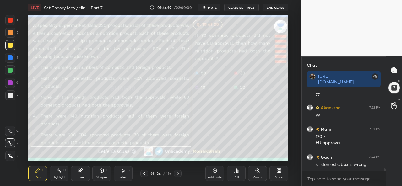
click at [12, 66] on div at bounding box center [10, 70] width 10 height 10
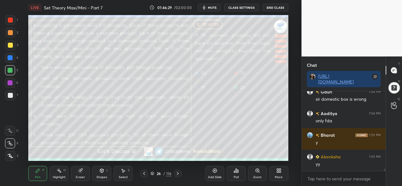
scroll to position [2641, 0]
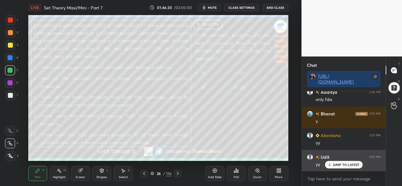
click at [344, 164] on p "JUMP TO LATEST" at bounding box center [346, 165] width 27 height 4
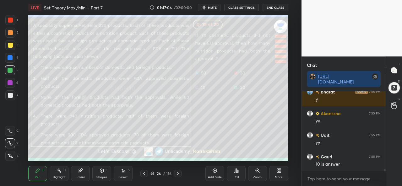
scroll to position [2690, 0]
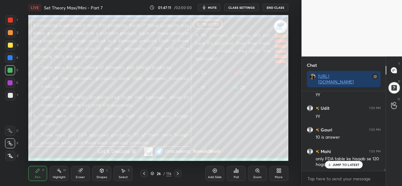
click at [346, 165] on p "JUMP TO LATEST" at bounding box center [346, 165] width 27 height 4
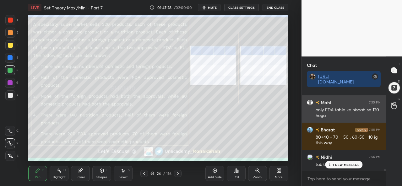
scroll to position [2761, 0]
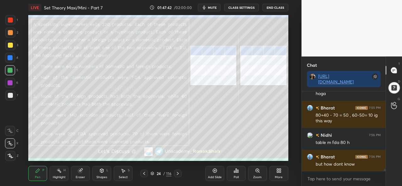
click at [125, 177] on div "Select" at bounding box center [123, 177] width 9 height 3
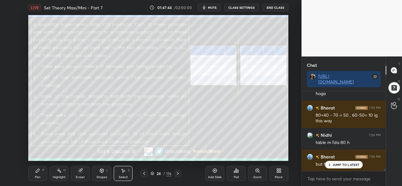
scroll to position [2782, 0]
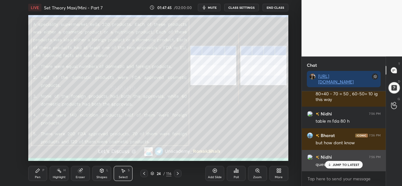
click at [340, 164] on p "JUMP TO LATEST" at bounding box center [346, 165] width 27 height 4
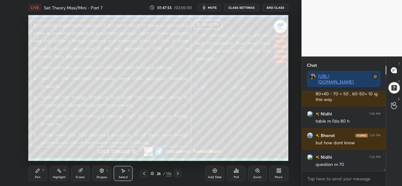
click at [37, 174] on div "Pen P" at bounding box center [37, 173] width 19 height 15
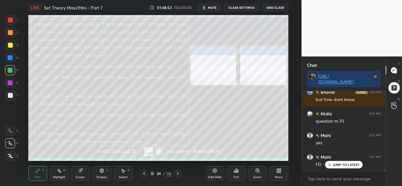
scroll to position [2847, 0]
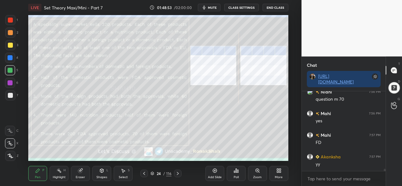
click at [12, 20] on div at bounding box center [10, 20] width 5 height 5
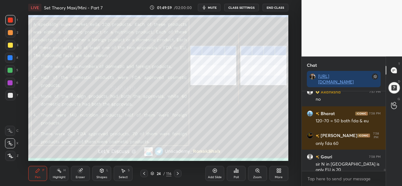
scroll to position [3039, 0]
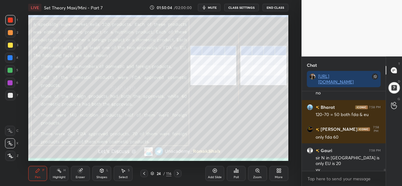
click at [126, 175] on div "Select S" at bounding box center [123, 173] width 19 height 15
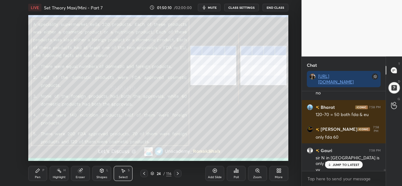
scroll to position [3060, 0]
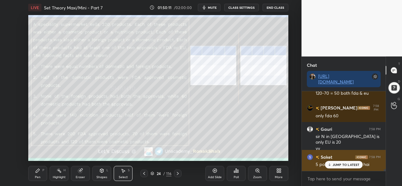
click at [336, 164] on p "JUMP TO LATEST" at bounding box center [346, 165] width 27 height 4
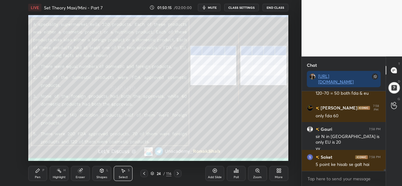
click at [45, 172] on div "Pen P" at bounding box center [37, 173] width 19 height 15
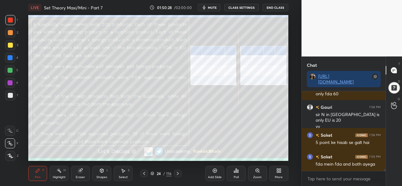
scroll to position [3088, 0]
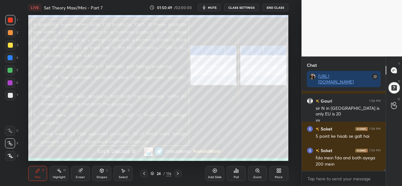
click at [128, 172] on div "S" at bounding box center [129, 170] width 2 height 3
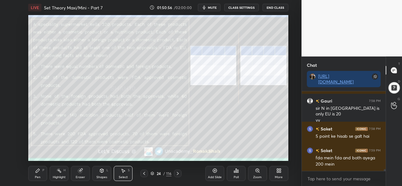
click at [36, 175] on div "Pen P" at bounding box center [37, 173] width 19 height 15
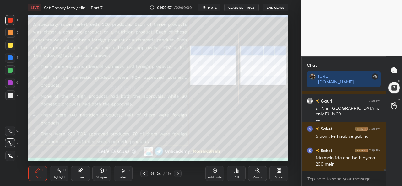
click at [10, 42] on div at bounding box center [10, 45] width 10 height 10
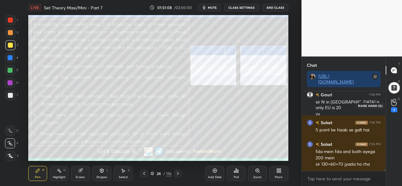
click at [396, 104] on icon at bounding box center [394, 102] width 6 height 7
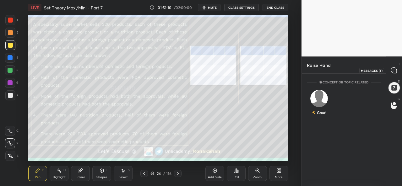
click at [396, 70] on icon at bounding box center [394, 71] width 6 height 6
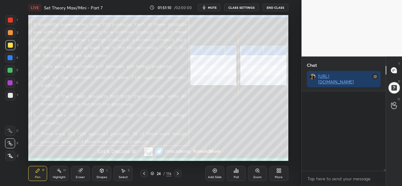
scroll to position [78, 82]
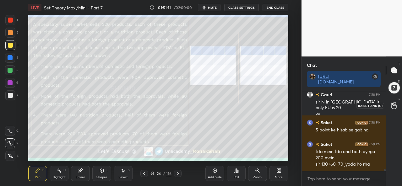
click at [395, 110] on div at bounding box center [394, 105] width 13 height 11
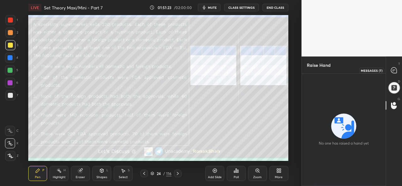
click at [394, 72] on icon at bounding box center [394, 71] width 6 height 6
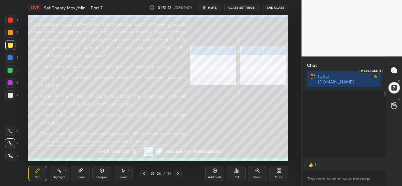
scroll to position [65, 82]
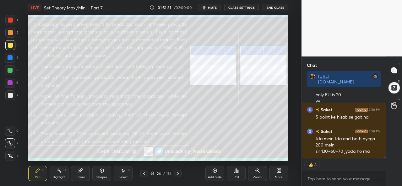
click at [11, 20] on div at bounding box center [10, 20] width 5 height 5
click at [124, 174] on div "Select S" at bounding box center [123, 173] width 19 height 15
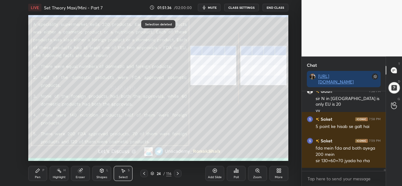
scroll to position [3094, 0]
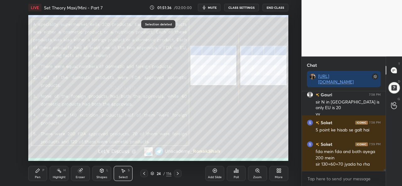
click at [38, 174] on icon at bounding box center [37, 170] width 5 height 5
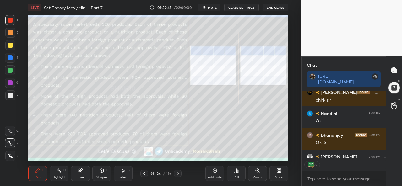
scroll to position [78, 82]
click at [121, 174] on div "Select S" at bounding box center [123, 173] width 19 height 15
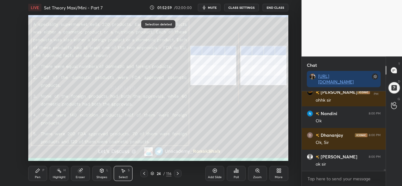
click at [42, 171] on div "Pen P" at bounding box center [37, 173] width 19 height 15
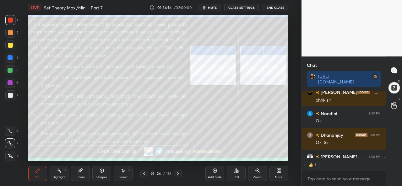
scroll to position [3303, 0]
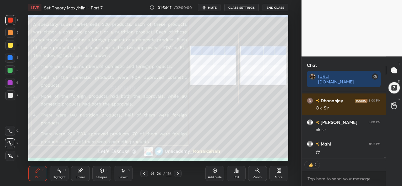
click at [282, 8] on button "End Class" at bounding box center [276, 8] width 26 height 8
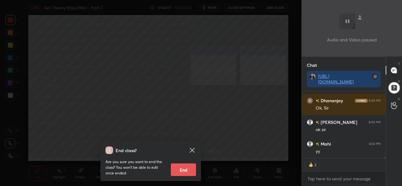
click at [186, 170] on button "End" at bounding box center [183, 170] width 25 height 13
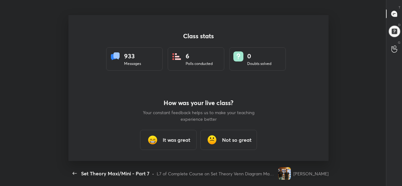
scroll to position [31289, 31038]
click at [170, 141] on h3 "It was great" at bounding box center [177, 140] width 28 height 8
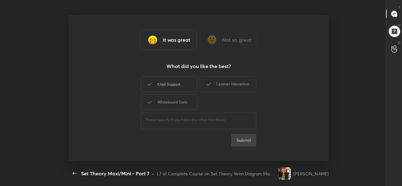
click at [177, 89] on div "Chat Support" at bounding box center [169, 84] width 57 height 16
click at [247, 141] on button "Submit" at bounding box center [243, 140] width 25 height 13
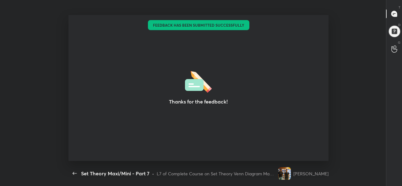
type textarea "x"
